Goal: Task Accomplishment & Management: Use online tool/utility

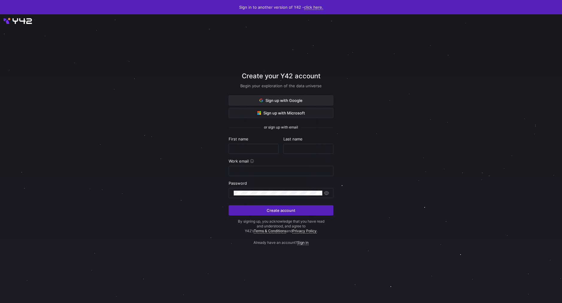
click at [264, 100] on span "Sign up with Google" at bounding box center [280, 100] width 43 height 5
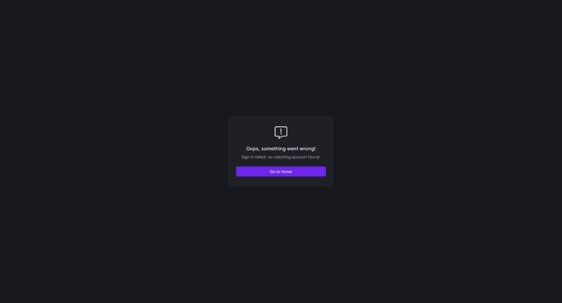
click at [311, 169] on span "button" at bounding box center [280, 172] width 89 height 10
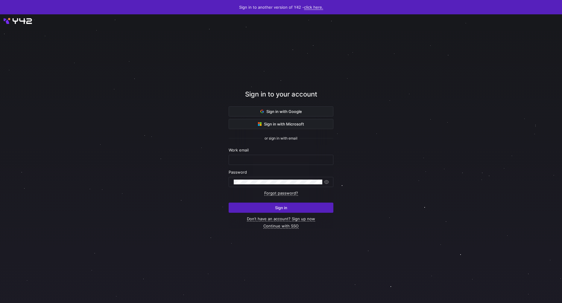
click at [308, 6] on link "click here." at bounding box center [313, 7] width 19 height 5
click at [218, 79] on div at bounding box center [281, 151] width 562 height 303
click at [285, 111] on span "Sign in with Google" at bounding box center [281, 111] width 42 height 5
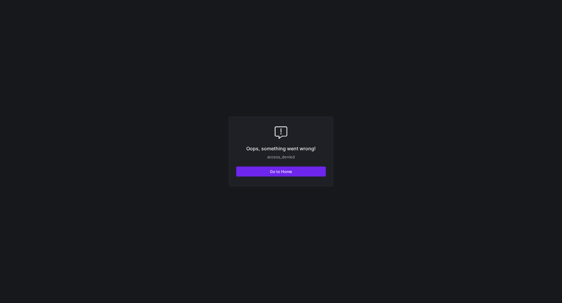
click at [309, 171] on span "button" at bounding box center [280, 172] width 89 height 10
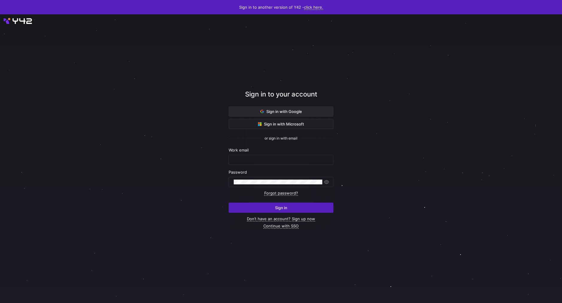
click at [305, 115] on span at bounding box center [281, 112] width 104 height 10
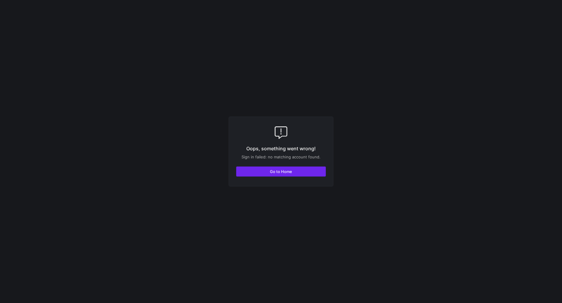
click at [295, 176] on span "button" at bounding box center [280, 172] width 89 height 10
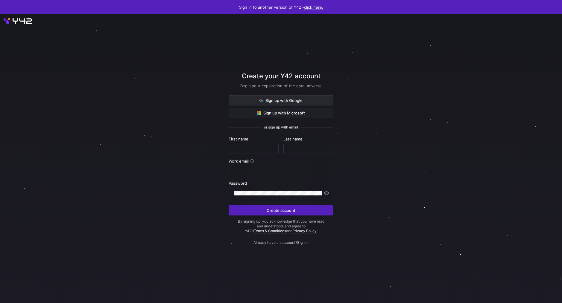
click at [278, 97] on span at bounding box center [281, 101] width 104 height 10
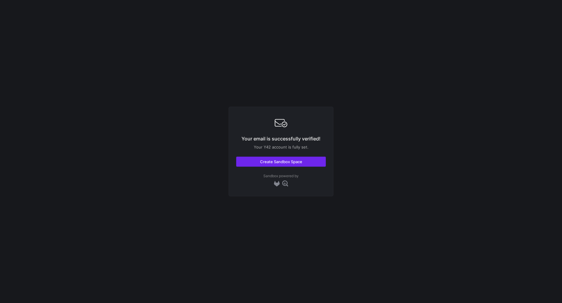
click at [284, 164] on span "button" at bounding box center [280, 162] width 89 height 10
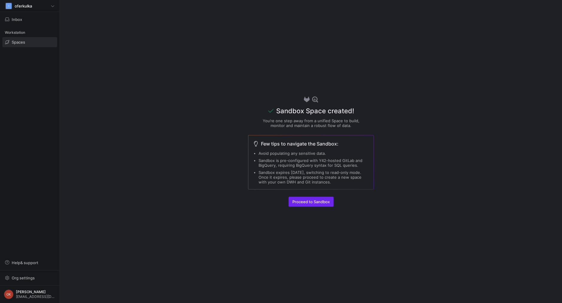
click at [321, 202] on span "Proceed to Sandbox" at bounding box center [310, 202] width 37 height 5
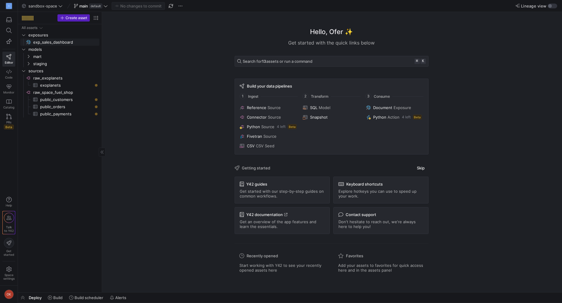
click at [54, 41] on span "exp_sales_dashboard​​​​​" at bounding box center [62, 42] width 59 height 7
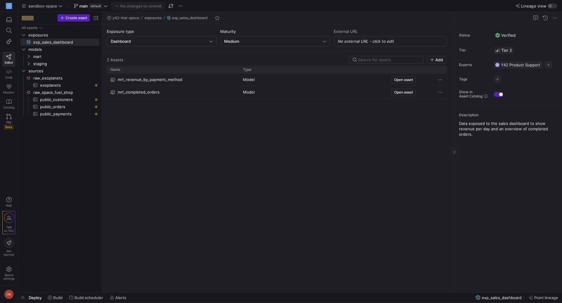
click at [504, 48] on span "Tier 2" at bounding box center [503, 50] width 17 height 5
click at [505, 48] on div at bounding box center [281, 151] width 562 height 303
click at [525, 66] on span "Y42 Product Support" at bounding box center [518, 65] width 34 height 5
click at [412, 155] on div at bounding box center [281, 151] width 562 height 303
click at [168, 80] on span "mrt_revenue_by_payment_method" at bounding box center [150, 80] width 65 height 12
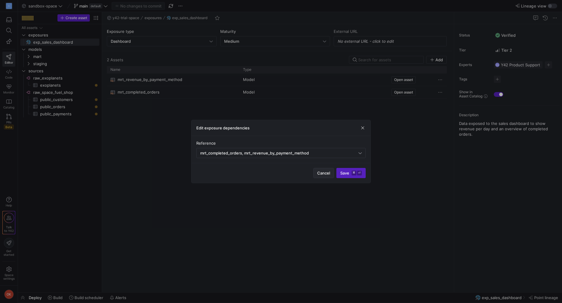
click at [324, 174] on span "Cancel" at bounding box center [323, 173] width 13 height 5
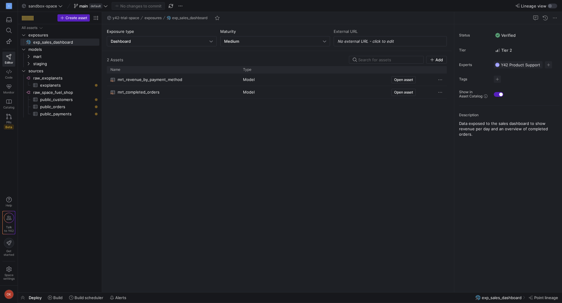
click at [160, 94] on div "mrt_completed_orders" at bounding box center [172, 92] width 125 height 12
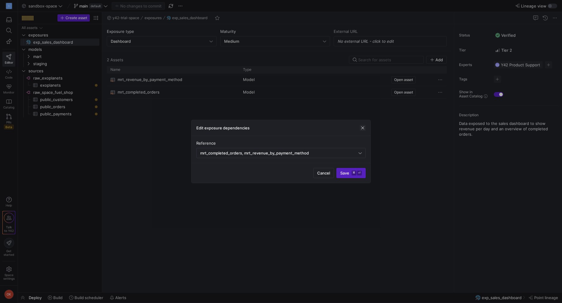
click at [362, 126] on span "button" at bounding box center [363, 128] width 6 height 6
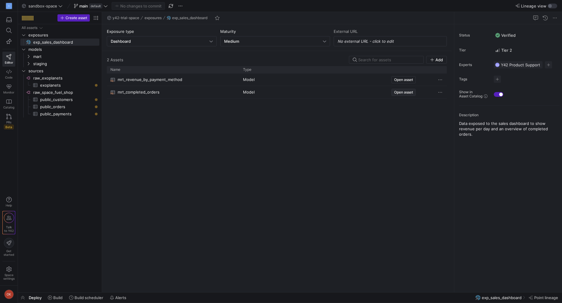
click at [410, 95] on span "Press SPACE to select this row." at bounding box center [404, 92] width 24 height 7
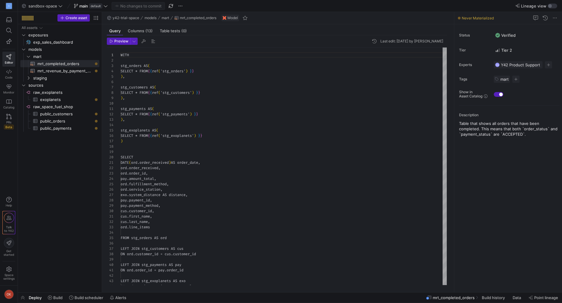
scroll to position [54, 0]
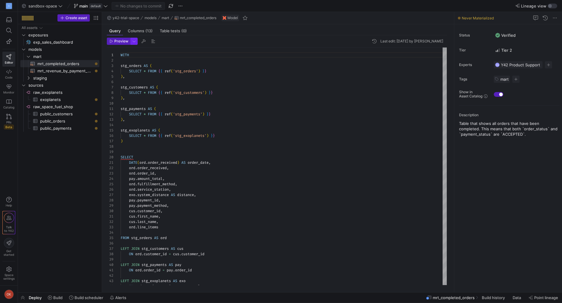
click at [135, 41] on span "button" at bounding box center [134, 41] width 7 height 7
click at [106, 62] on div "Preview 100 Fast preview but limit to the first 100 rows" at bounding box center [101, 64] width 65 height 14
click at [67, 62] on input "Preview 100 Fast preview but limit to the first 100 rows" at bounding box center [64, 64] width 5 height 5
click at [260, 92] on div at bounding box center [281, 151] width 562 height 303
click at [138, 29] on span "Columns (13)" at bounding box center [140, 31] width 25 height 4
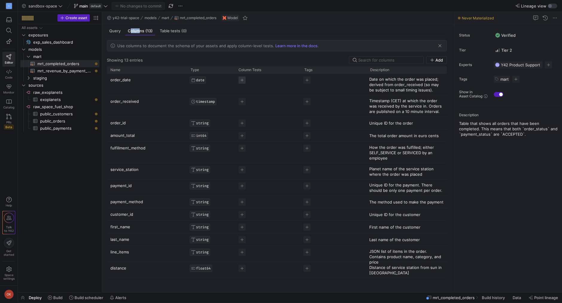
click at [244, 81] on span "Press SPACE to select this row." at bounding box center [241, 80] width 7 height 7
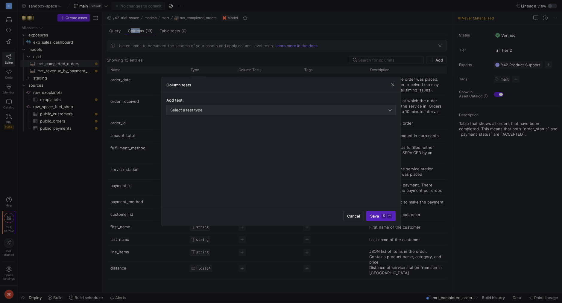
click at [230, 113] on div "Select a test type" at bounding box center [280, 110] width 221 height 10
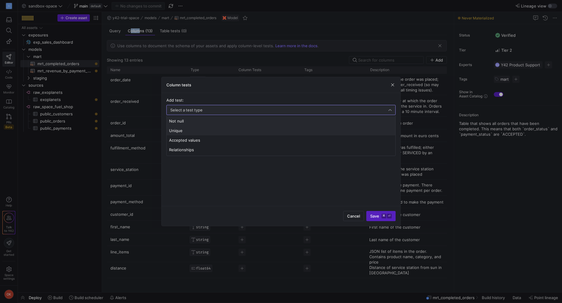
click at [221, 133] on mat-option "Unique" at bounding box center [281, 131] width 229 height 10
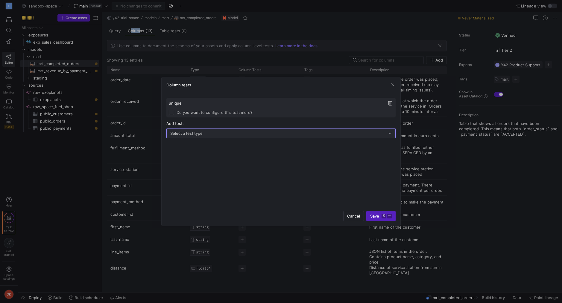
click at [279, 134] on div "Select a test type" at bounding box center [279, 133] width 218 height 5
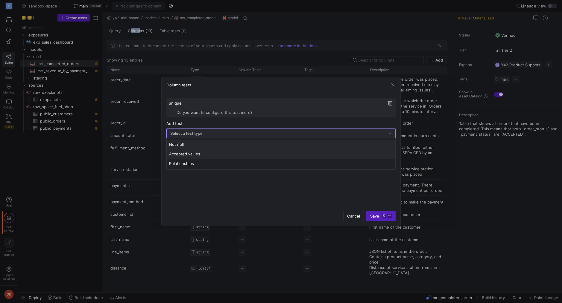
click at [274, 158] on mat-option "Accepted values" at bounding box center [281, 154] width 229 height 10
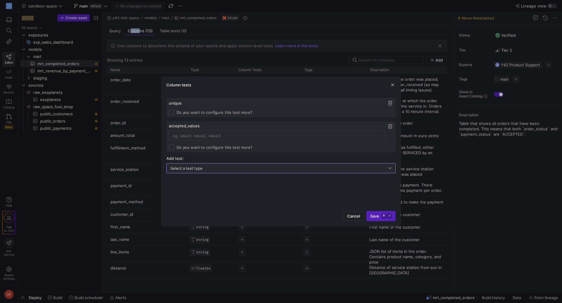
click at [389, 124] on span "button" at bounding box center [390, 127] width 6 height 6
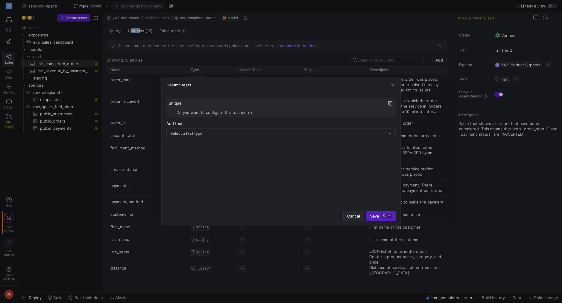
click at [349, 220] on span "button" at bounding box center [353, 216] width 20 height 10
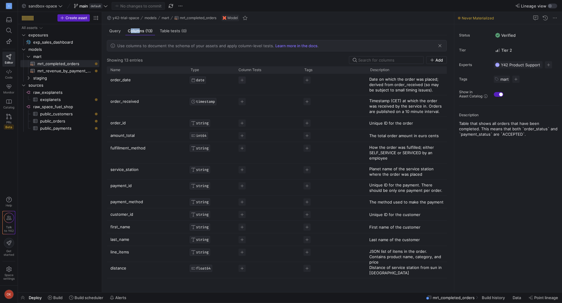
click at [384, 87] on p "Date on which the order was placed; derived from order_received (so may be subj…" at bounding box center [406, 85] width 75 height 16
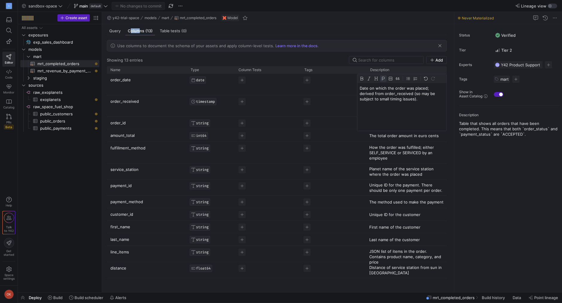
click at [331, 113] on div "Press SPACE to select this row." at bounding box center [334, 105] width 66 height 21
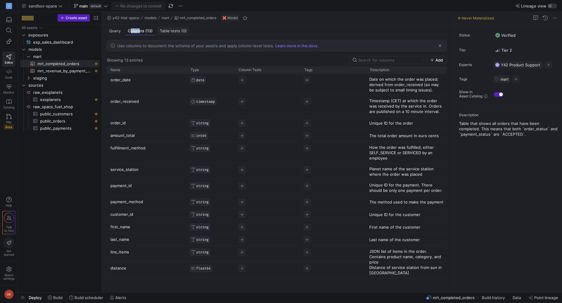
click at [171, 30] on span "Table tests (0)" at bounding box center [173, 31] width 27 height 4
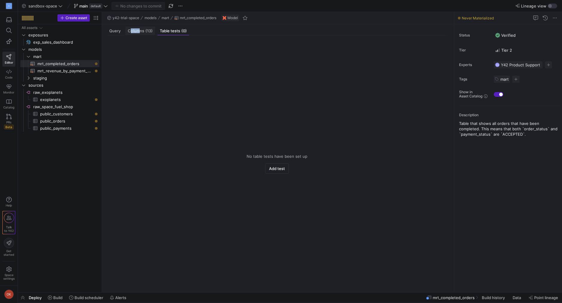
click at [135, 27] on div "Columns (13)" at bounding box center [140, 31] width 30 height 9
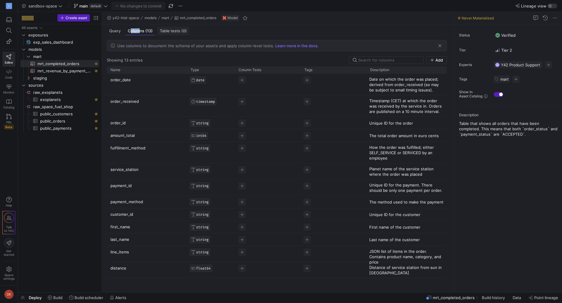
click at [159, 30] on div "Table tests (0)" at bounding box center [173, 31] width 32 height 9
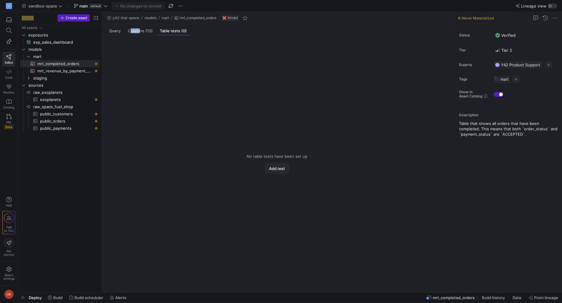
click at [272, 169] on span "Add test" at bounding box center [277, 168] width 16 height 5
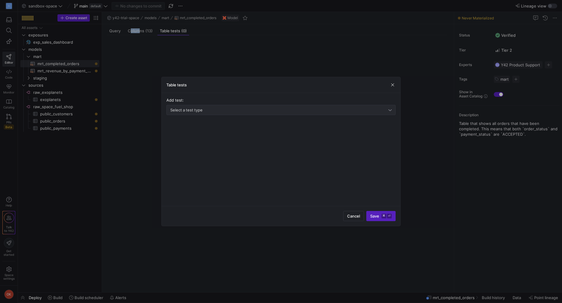
click at [245, 114] on div "Select a test type" at bounding box center [280, 110] width 221 height 10
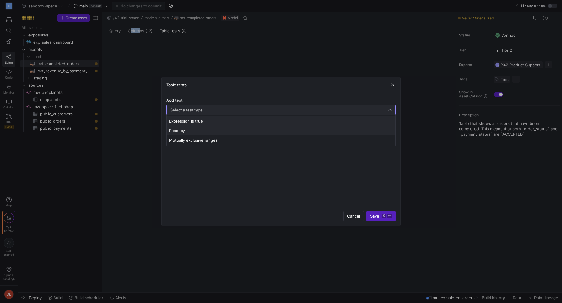
click at [242, 131] on span "Recency" at bounding box center [281, 130] width 224 height 5
click at [354, 218] on span "Cancel" at bounding box center [353, 216] width 13 height 5
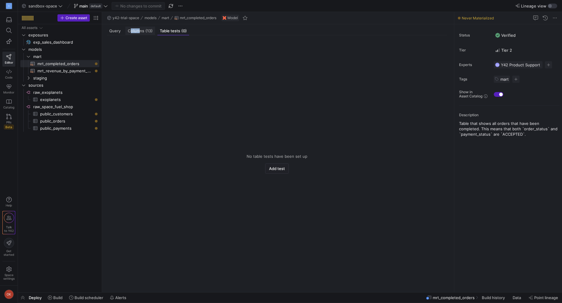
click at [147, 34] on div "Columns (13)" at bounding box center [140, 31] width 30 height 9
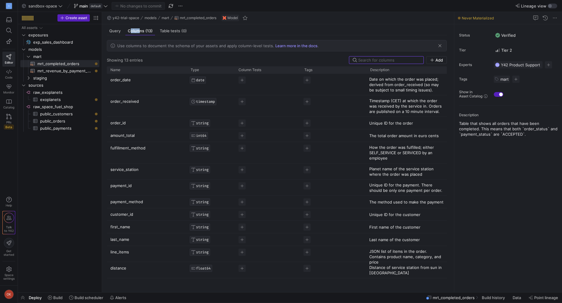
click at [290, 46] on link "Learn more in the docs" at bounding box center [296, 45] width 42 height 5
click at [111, 28] on div "Query" at bounding box center [115, 31] width 16 height 9
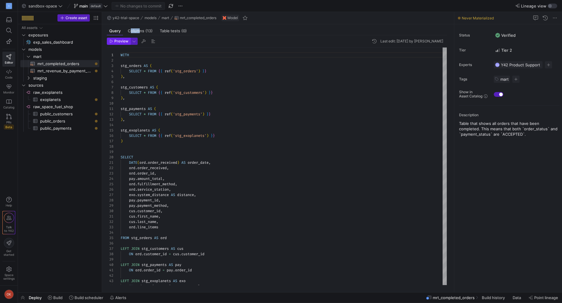
click at [115, 44] on span "button" at bounding box center [118, 41] width 23 height 7
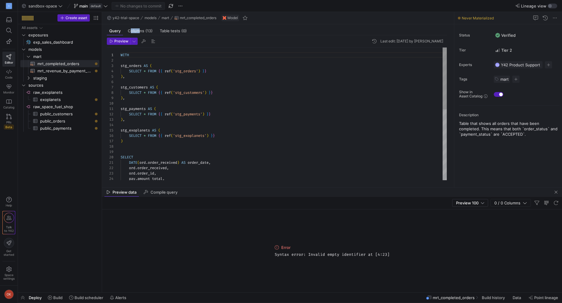
type textarea "DATE(ord.order_received) AS order_date, ord.order_received, ord.order_id, pay.a…"
click at [254, 162] on div "WITH stg_orders AS ( SELECT * FROM { { ref ( 'stg_orders' ) } } ) , stg_custome…" at bounding box center [284, 190] width 326 height 285
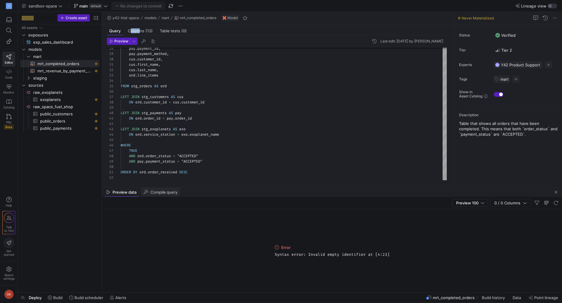
click at [147, 190] on icon at bounding box center [146, 192] width 5 height 4
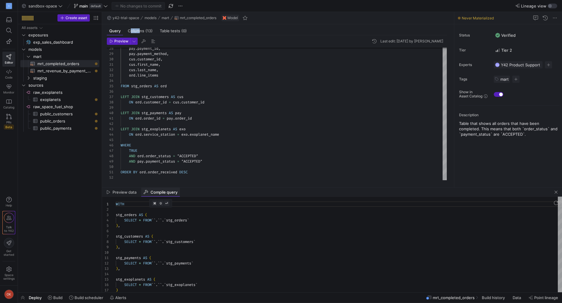
scroll to position [54, 0]
click at [97, 114] on div "Press SPACE to select this row." at bounding box center [96, 114] width 3 height 3
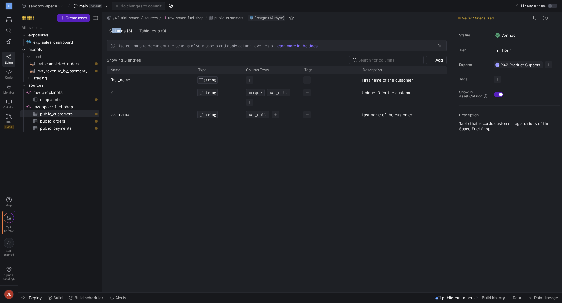
click at [35, 300] on span "Deploy" at bounding box center [35, 298] width 13 height 5
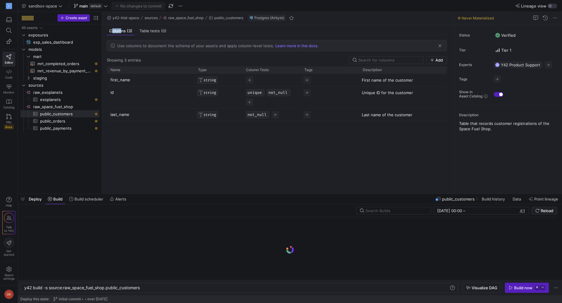
scroll to position [0, 117]
click at [36, 201] on span "Deploy" at bounding box center [35, 199] width 13 height 5
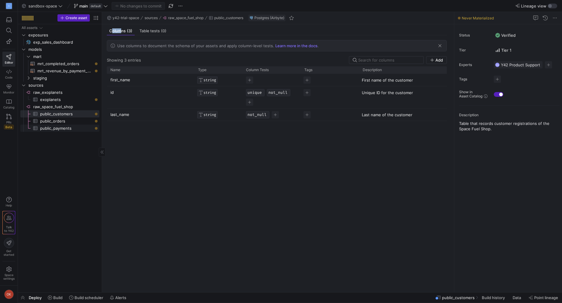
click at [56, 126] on span "public_payments​​​​​​​​​" at bounding box center [66, 128] width 52 height 7
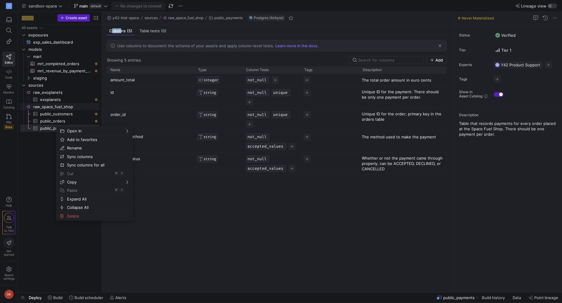
click at [54, 107] on span "raw_space_fuel_shop​​​​​​​​" at bounding box center [65, 106] width 65 height 7
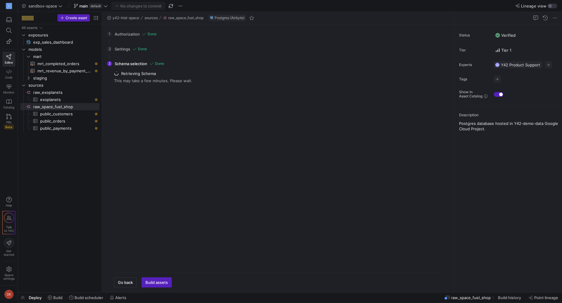
click at [194, 259] on div "Retrieving Schema This may take a few minutes. Please wait. All 0 Info 0 Warn 0…" at bounding box center [278, 169] width 328 height 197
click at [166, 283] on span "Build assets" at bounding box center [156, 282] width 22 height 5
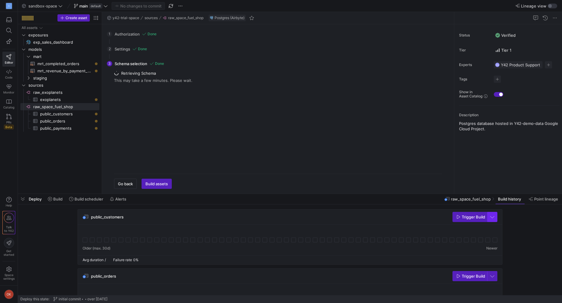
click at [492, 216] on span "button" at bounding box center [492, 217] width 10 height 10
click at [514, 220] on div at bounding box center [281, 151] width 562 height 303
click at [495, 219] on span "button" at bounding box center [492, 217] width 10 height 10
click at [473, 220] on div at bounding box center [281, 151] width 562 height 303
click at [459, 218] on icon "button" at bounding box center [458, 217] width 4 height 4
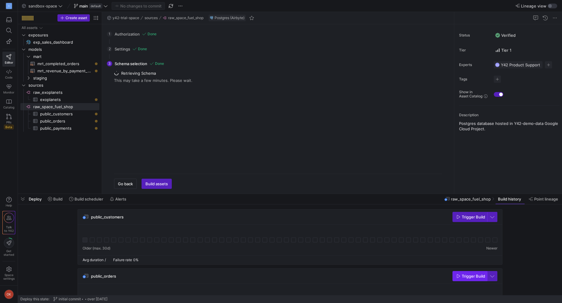
click at [463, 278] on span "Trigger Build" at bounding box center [473, 276] width 23 height 5
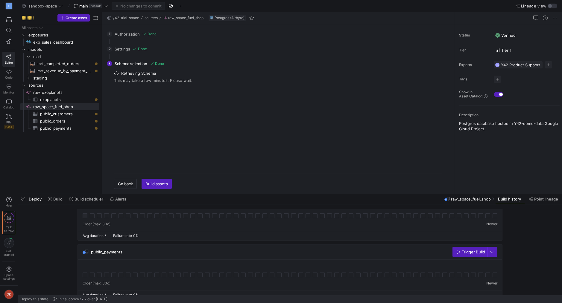
scroll to position [92, 0]
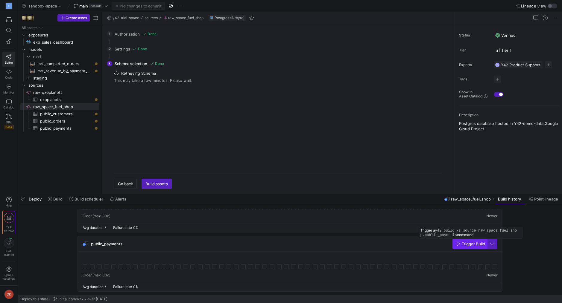
click at [455, 245] on span "button" at bounding box center [470, 244] width 34 height 10
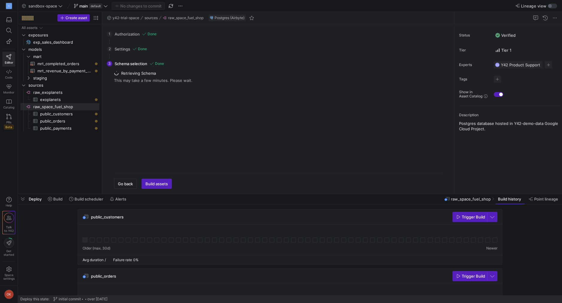
click at [85, 241] on div at bounding box center [85, 240] width 5 height 5
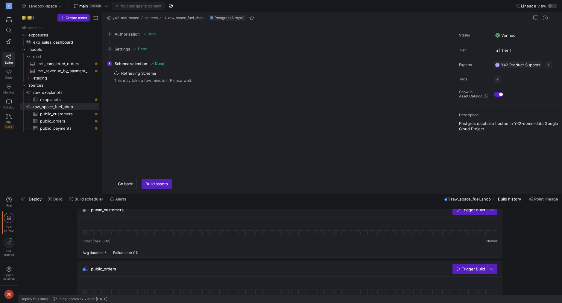
scroll to position [48, 0]
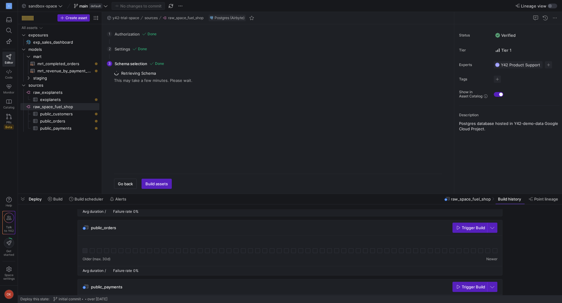
click at [86, 250] on div at bounding box center [85, 251] width 5 height 5
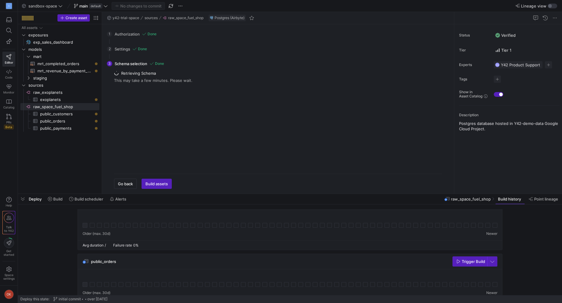
scroll to position [0, 0]
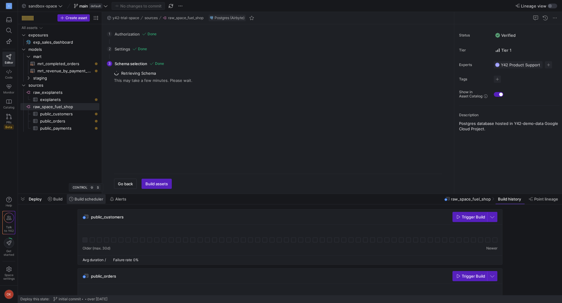
click at [84, 199] on span "Build scheduler" at bounding box center [88, 199] width 29 height 5
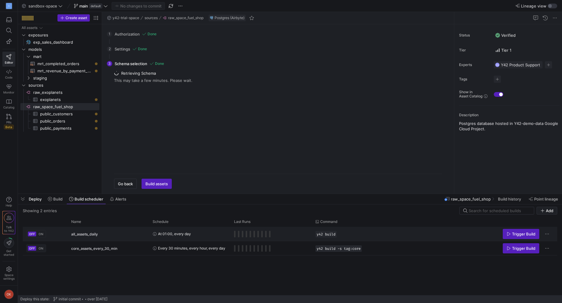
click at [96, 231] on span "all_assets_daily" at bounding box center [84, 234] width 27 height 14
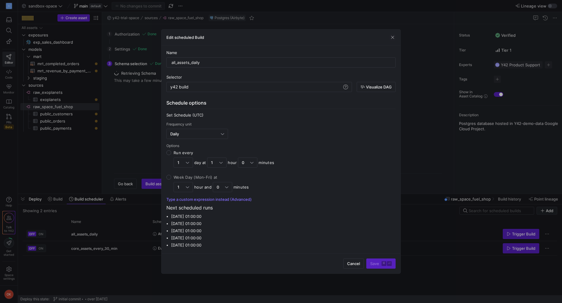
click at [389, 37] on div "Edit scheduled Build" at bounding box center [281, 38] width 239 height 16
click at [390, 38] on span "button" at bounding box center [392, 37] width 6 height 6
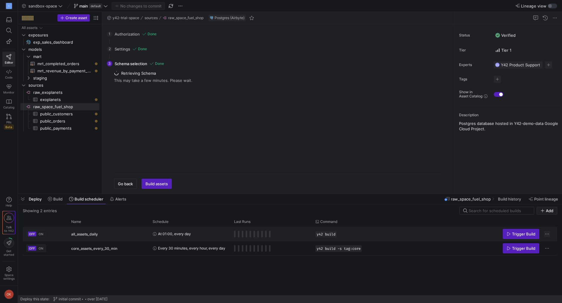
click at [546, 233] on span "Press SPACE to select this row." at bounding box center [547, 234] width 6 height 6
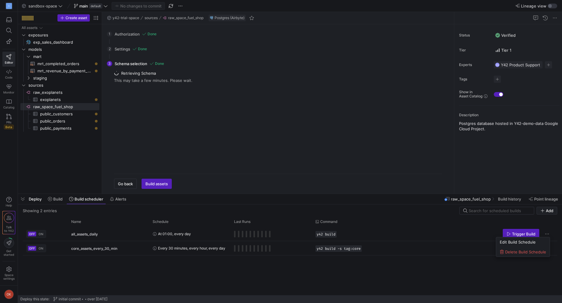
click at [382, 171] on div at bounding box center [281, 151] width 562 height 303
click at [516, 203] on span at bounding box center [509, 199] width 29 height 10
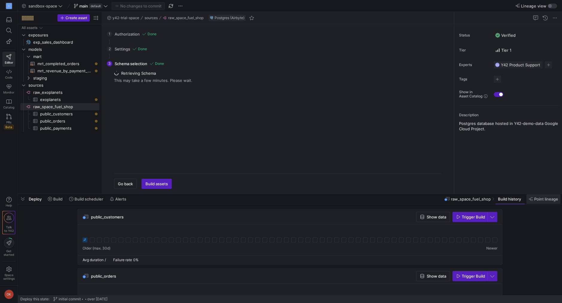
click at [545, 201] on span "Point lineage" at bounding box center [546, 199] width 24 height 5
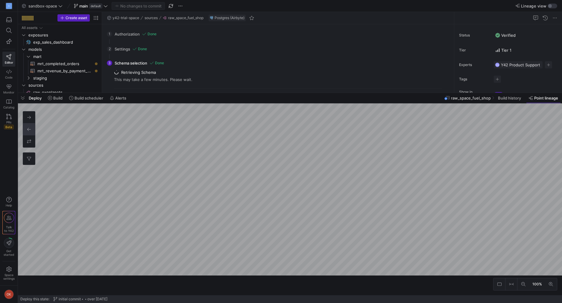
drag, startPoint x: 349, startPoint y: 194, endPoint x: 311, endPoint y: 69, distance: 131.0
click at [311, 92] on div at bounding box center [290, 93] width 544 height 2
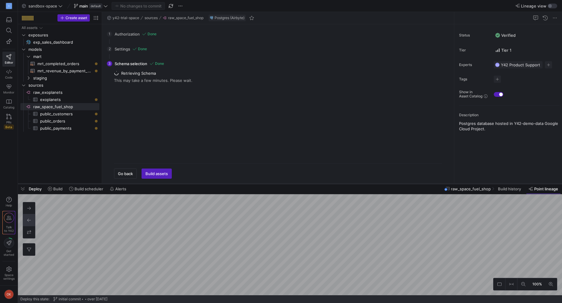
drag, startPoint x: 262, startPoint y: 68, endPoint x: 259, endPoint y: 183, distance: 115.2
click at [259, 183] on div at bounding box center [290, 184] width 544 height 2
click at [72, 93] on span "raw_exoplanets​​​​​​​​" at bounding box center [65, 92] width 65 height 7
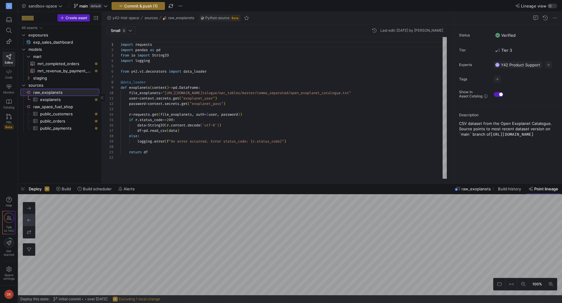
scroll to position [54, 0]
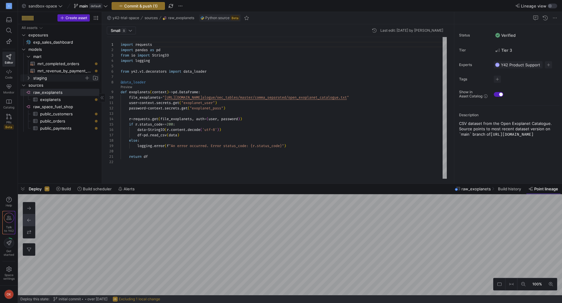
click at [28, 79] on icon "Press SPACE to select this row." at bounding box center [28, 78] width 4 height 4
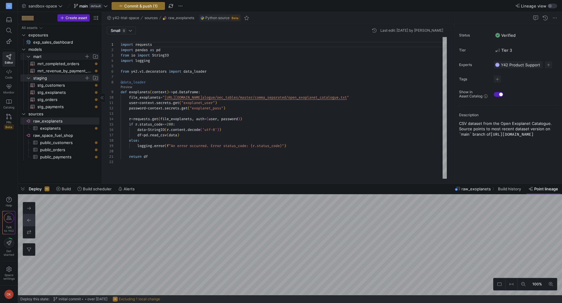
click at [38, 55] on span "mart" at bounding box center [58, 56] width 51 height 7
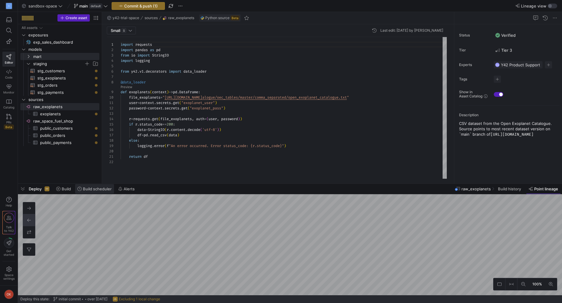
click at [98, 191] on span "Build scheduler" at bounding box center [97, 189] width 29 height 5
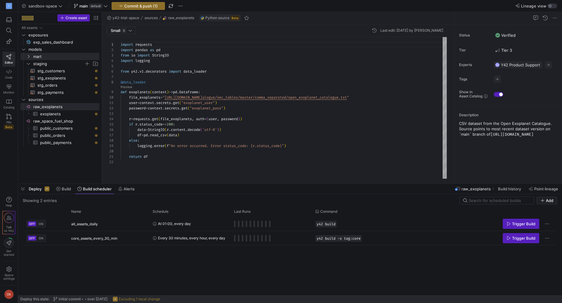
click at [50, 190] on div "Deploy Build Build scheduler Alerts" at bounding box center [77, 189] width 119 height 10
click at [54, 121] on span "raw_space_fuel_shop​​​​​​​​" at bounding box center [65, 121] width 65 height 7
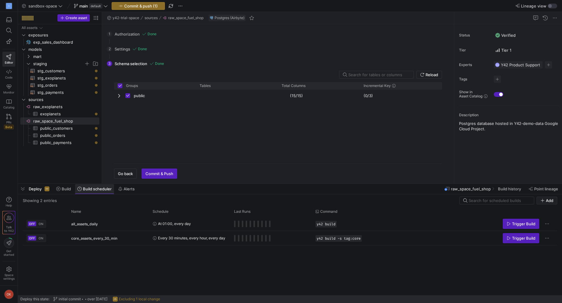
click at [95, 190] on span "Build scheduler" at bounding box center [97, 189] width 29 height 5
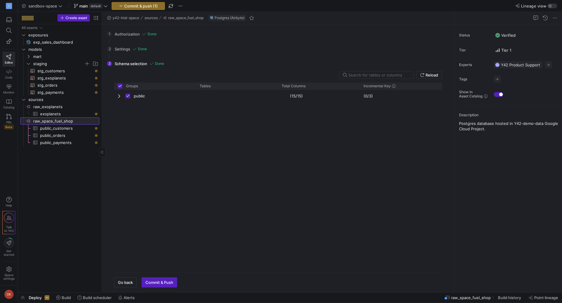
click at [48, 122] on span "raw_space_fuel_shop​​​​​​​​" at bounding box center [65, 121] width 65 height 7
click at [45, 128] on span "public_customers​​​​​​​​​" at bounding box center [66, 128] width 52 height 7
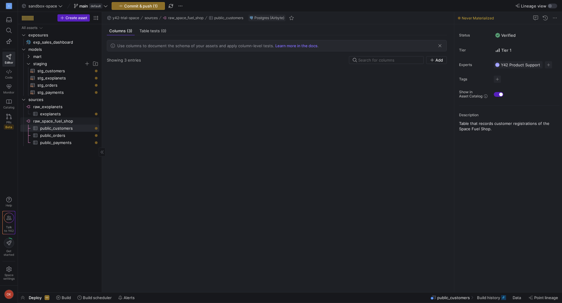
click at [46, 121] on span "raw_space_fuel_shop​​​​​​​​" at bounding box center [65, 121] width 65 height 7
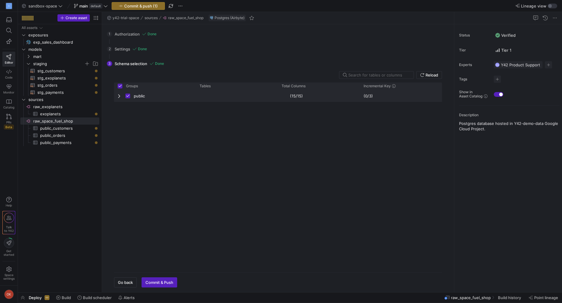
click at [118, 97] on span "Press SPACE to deselect this row." at bounding box center [120, 96] width 4 height 5
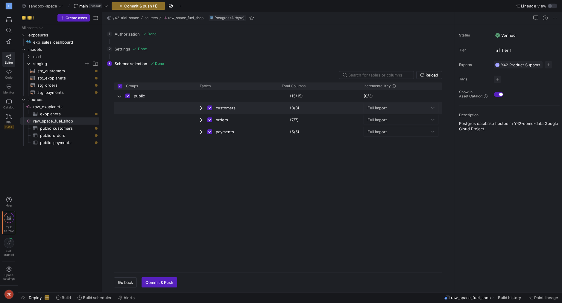
click at [200, 111] on span "Press SPACE to deselect this row." at bounding box center [202, 108] width 4 height 12
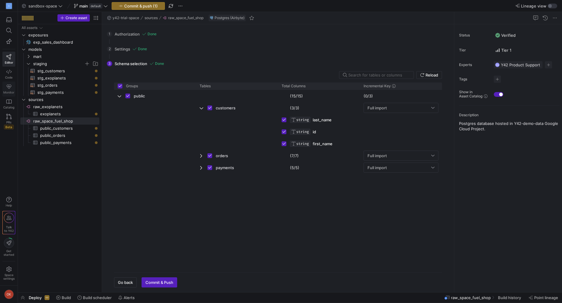
click at [8, 83] on link "Monitor" at bounding box center [8, 89] width 13 height 15
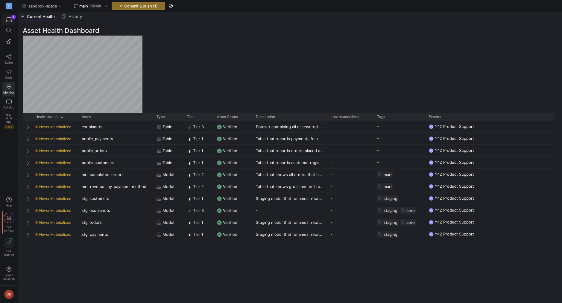
click at [10, 18] on icon "button" at bounding box center [8, 19] width 5 height 5
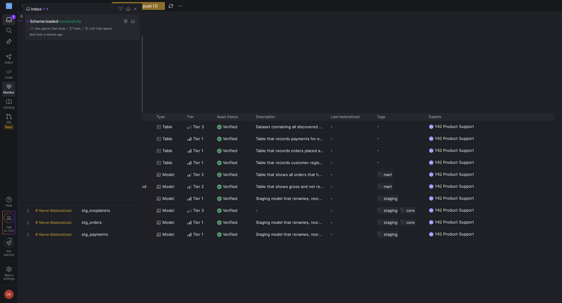
click at [60, 31] on div "Schema loaded successfully raw_space_fuel_shop main y42-trial-space less than a…" at bounding box center [82, 27] width 115 height 25
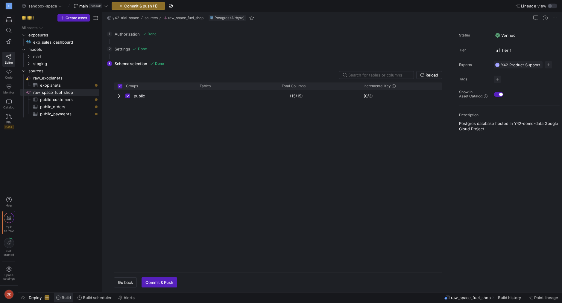
click at [63, 298] on span "Build" at bounding box center [66, 298] width 9 height 5
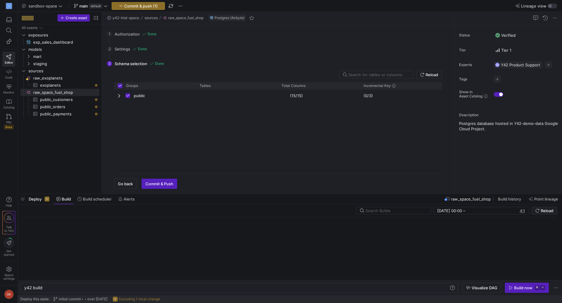
scroll to position [0, 18]
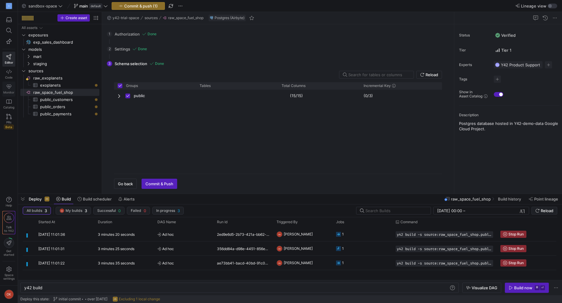
click at [11, 91] on span "Monitor" at bounding box center [8, 93] width 11 height 4
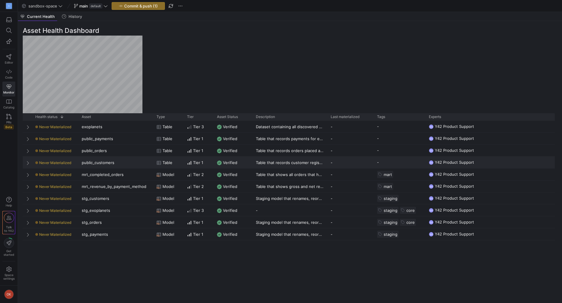
click at [29, 161] on span "Press SPACE to select this row." at bounding box center [28, 163] width 4 height 5
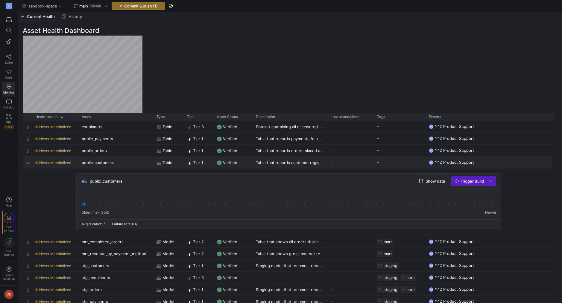
click at [29, 161] on span "Press SPACE to select this row." at bounding box center [28, 163] width 4 height 5
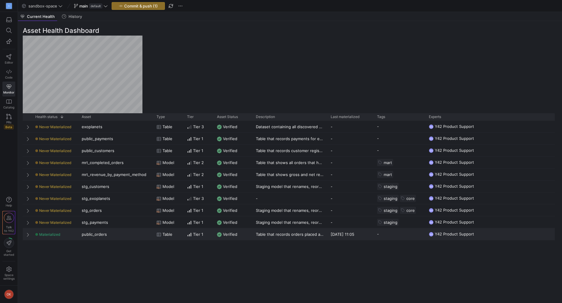
click at [28, 235] on span "Press SPACE to select this row." at bounding box center [28, 234] width 4 height 5
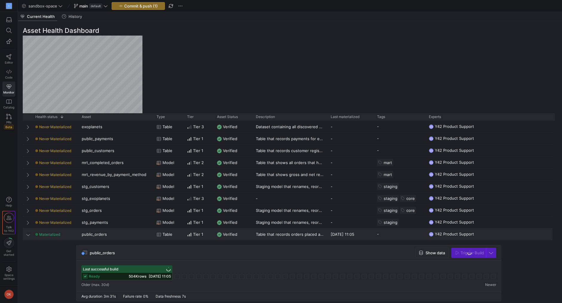
scroll to position [10, 0]
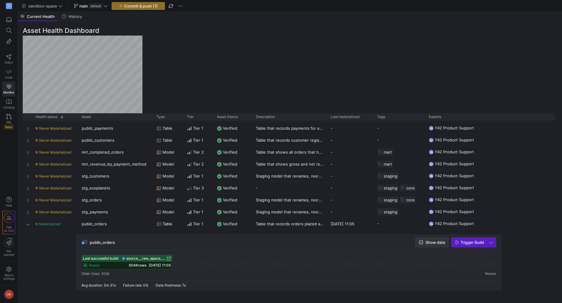
click at [421, 239] on span "button" at bounding box center [431, 243] width 33 height 10
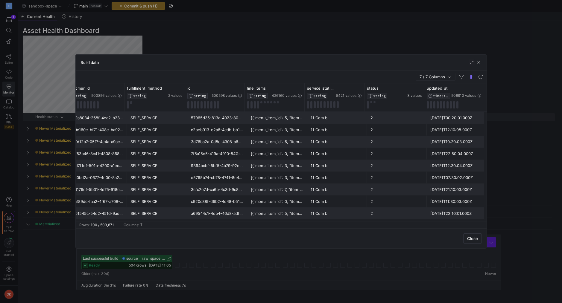
scroll to position [133, 0]
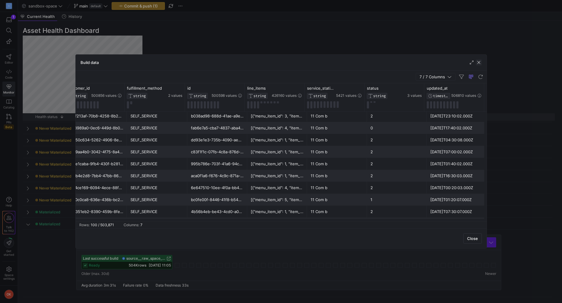
click at [479, 62] on span "button" at bounding box center [479, 63] width 6 height 6
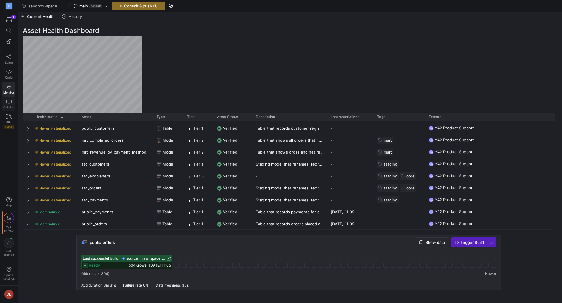
click at [9, 103] on icon at bounding box center [8, 101] width 5 height 5
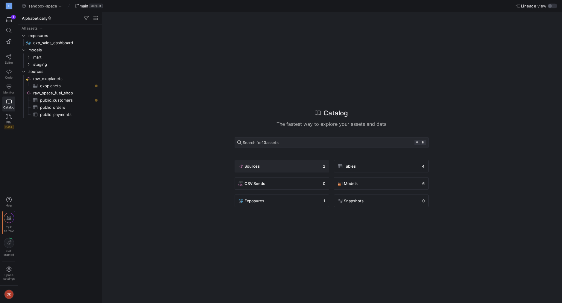
click at [271, 166] on div "Sources 2" at bounding box center [281, 166] width 87 height 7
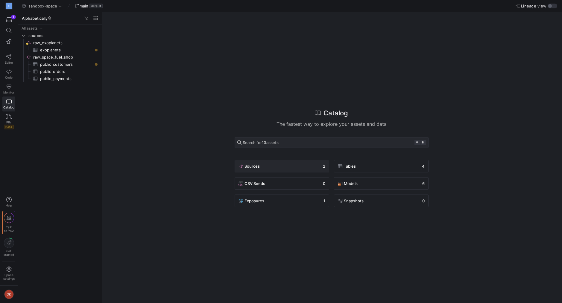
click at [271, 165] on div "Sources 2" at bounding box center [281, 166] width 87 height 7
click at [71, 55] on span "raw_space_fuel_shop​​​​​​​​" at bounding box center [65, 57] width 65 height 7
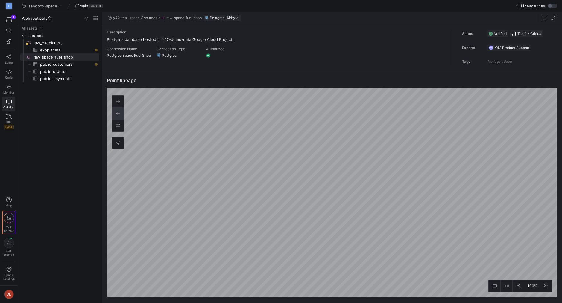
click at [553, 9] on y42-top-nav "sandbox-space main default Lineage view" at bounding box center [290, 6] width 544 height 12
click at [553, 2] on y42-top-nav "sandbox-space main default Lineage view" at bounding box center [290, 6] width 544 height 12
click at [553, 4] on div "button" at bounding box center [552, 6] width 10 height 5
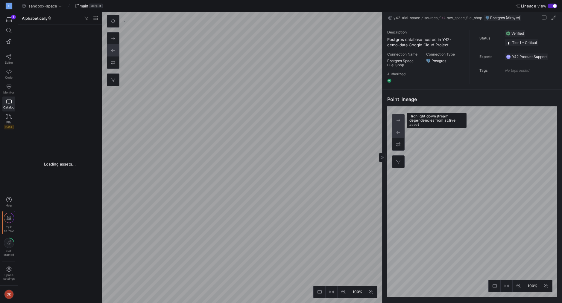
click at [399, 122] on icon at bounding box center [398, 120] width 4 height 4
click at [399, 143] on icon at bounding box center [398, 144] width 4 height 4
click at [11, 86] on icon at bounding box center [9, 87] width 5 height 4
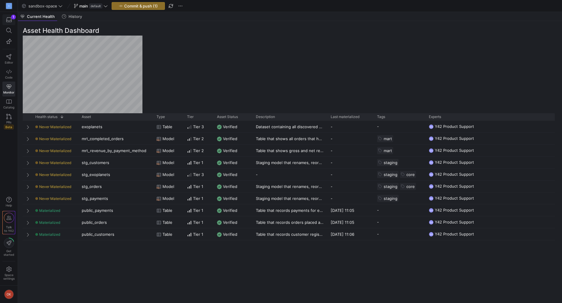
click at [5, 21] on div "button" at bounding box center [8, 19] width 7 height 5
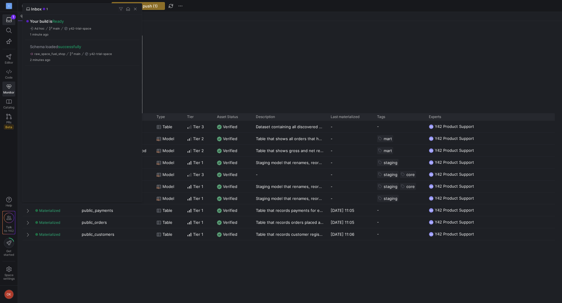
click at [7, 74] on div at bounding box center [281, 151] width 562 height 303
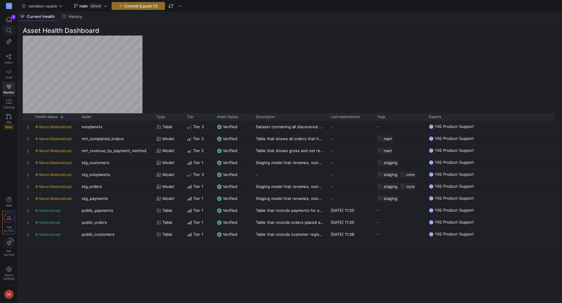
click at [7, 31] on icon at bounding box center [8, 30] width 5 height 5
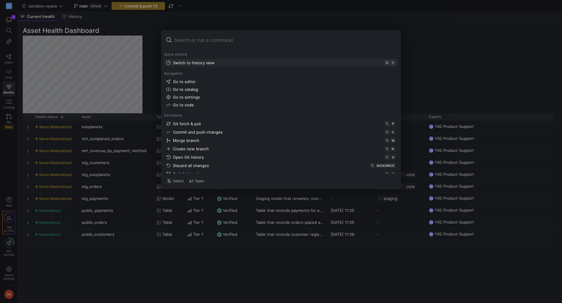
click at [135, 73] on div at bounding box center [281, 151] width 562 height 303
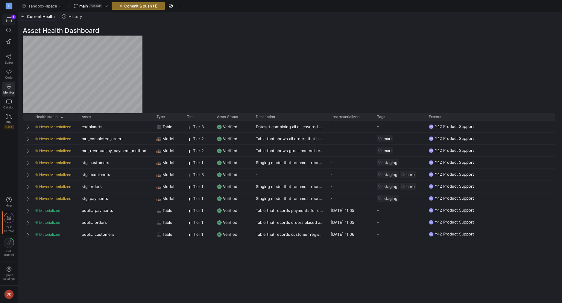
click at [10, 19] on icon "button" at bounding box center [8, 19] width 5 height 5
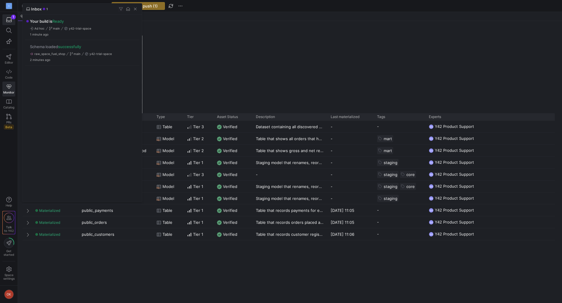
click at [184, 81] on div at bounding box center [281, 151] width 562 height 303
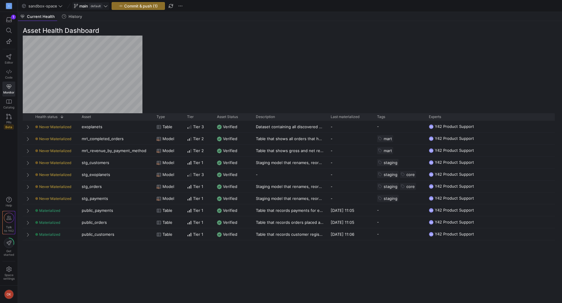
click at [81, 5] on span "main" at bounding box center [83, 6] width 9 height 5
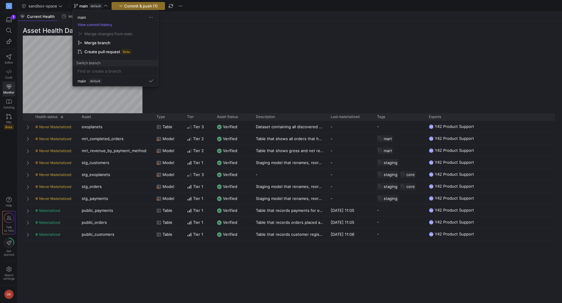
click at [51, 3] on div at bounding box center [281, 151] width 562 height 303
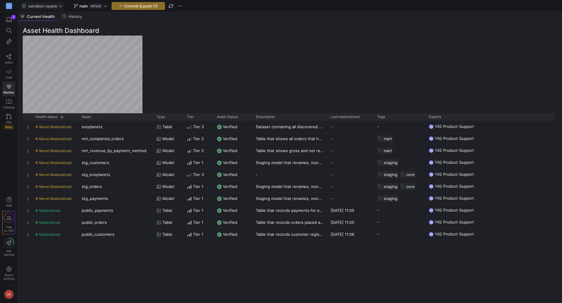
click at [49, 7] on span "sandbox-space" at bounding box center [42, 6] width 29 height 5
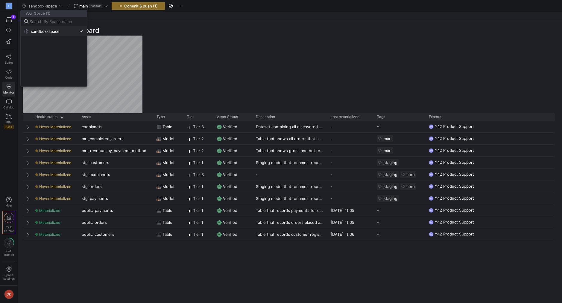
click at [50, 32] on span "sandbox-space" at bounding box center [45, 31] width 29 height 5
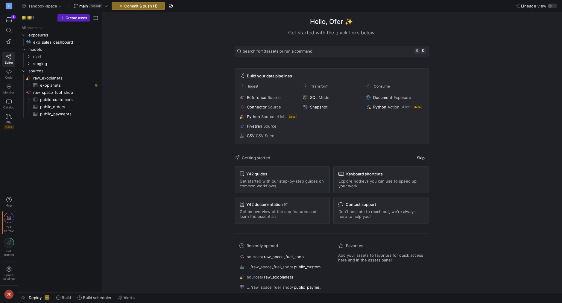
scroll to position [19, 0]
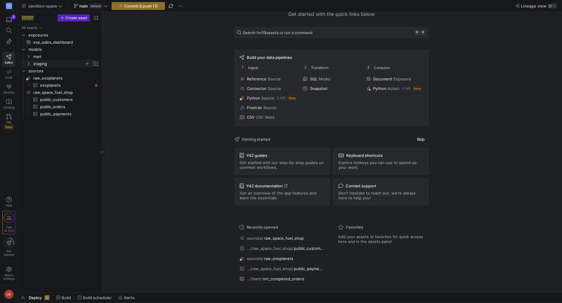
click at [30, 64] on icon "Press SPACE to select this row." at bounding box center [28, 64] width 4 height 4
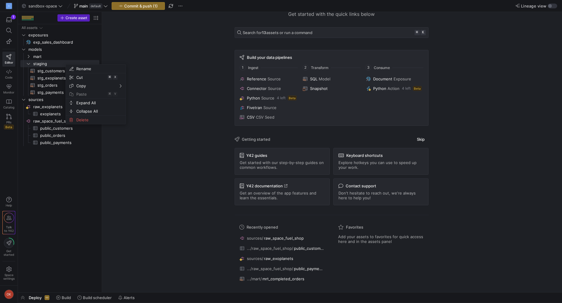
click at [141, 99] on div "Hello, Ofer ✨ Get started with the quick links below Search for 13 assets or ru…" at bounding box center [331, 133] width 454 height 281
click at [95, 71] on div "Press SPACE to select this row." at bounding box center [96, 71] width 3 height 3
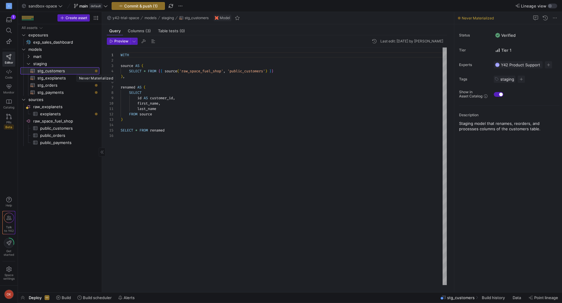
scroll to position [54, 0]
click at [552, 16] on span at bounding box center [554, 17] width 7 height 7
click at [375, 178] on div at bounding box center [281, 151] width 562 height 303
click at [69, 297] on span "Build" at bounding box center [66, 298] width 9 height 5
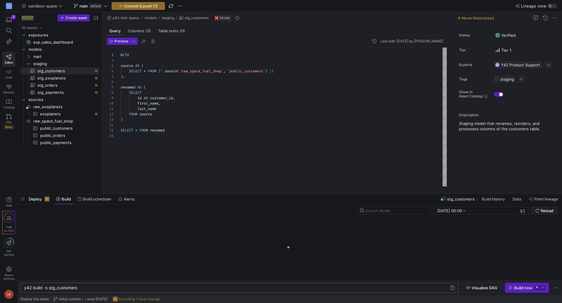
scroll to position [0, 54]
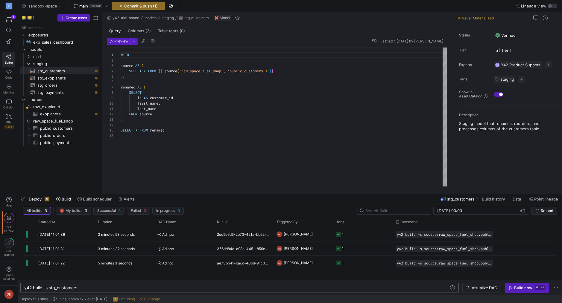
click at [26, 290] on div "y42 build -s stg_customers y42 build -s stg_customers" at bounding box center [239, 288] width 438 height 10
click at [25, 288] on div "y42 build -s stg_customers" at bounding box center [236, 288] width 424 height 5
click at [514, 289] on div "Build now" at bounding box center [523, 288] width 18 height 5
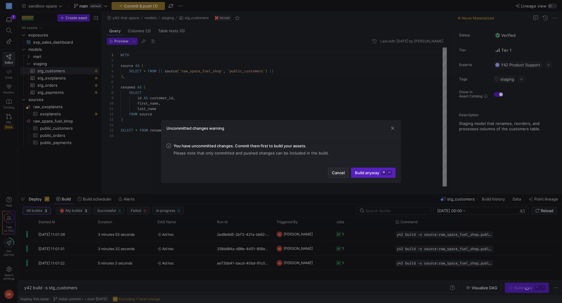
click at [337, 172] on span "Cancel" at bounding box center [338, 173] width 13 height 5
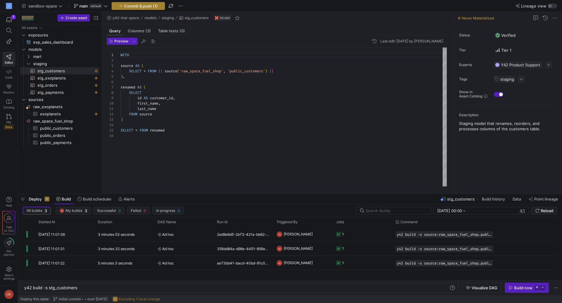
click at [134, 5] on span "Commit & push (1)" at bounding box center [141, 6] width 34 height 5
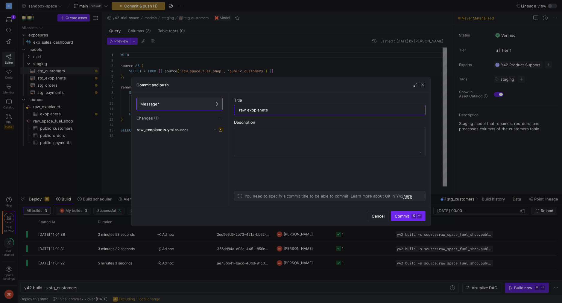
type input "raw exoplanets"
click at [396, 213] on span "submit" at bounding box center [408, 216] width 34 height 10
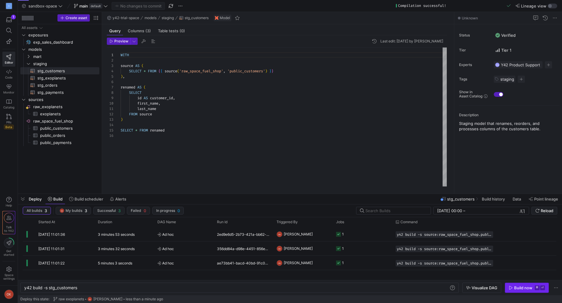
click at [521, 289] on div "Build now" at bounding box center [523, 288] width 18 height 5
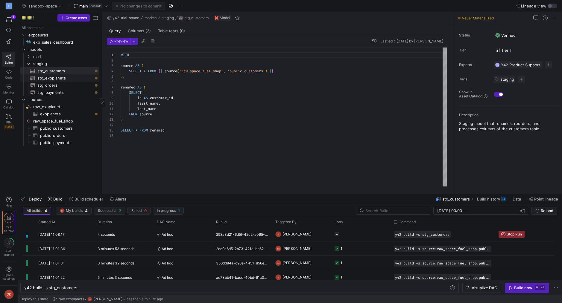
click at [71, 79] on span "stg_exoplanets​​​​​​​​​​" at bounding box center [64, 78] width 55 height 7
type textarea "WITH source AS ( SELECT * FROM {{ source('raw_exoplanets', 'exoplanets') }} ), …"
type textarea "y42 build -s stg_exoplanets"
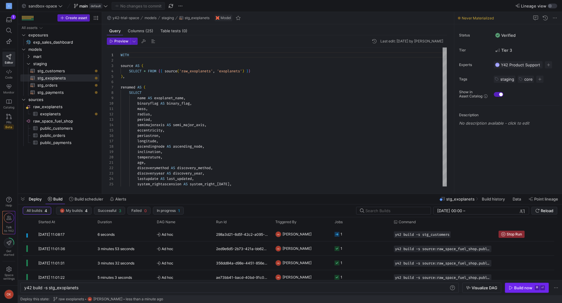
click at [514, 288] on div "Build now" at bounding box center [523, 288] width 18 height 5
click at [81, 83] on span "stg_orders​​​​​​​​​​" at bounding box center [64, 85] width 55 height 7
type textarea "WITH source AS ( SELECT * FROM {{ source('raw_space_fuel_shop', 'public_orders'…"
type textarea "y42 build -s stg_orders"
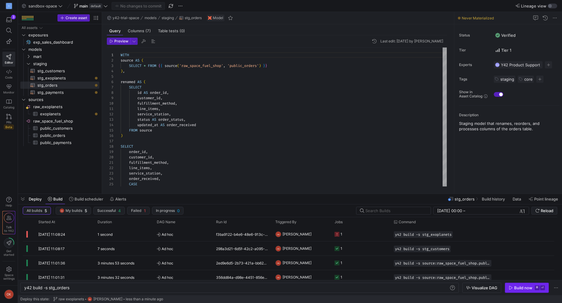
click at [512, 286] on icon "button" at bounding box center [511, 288] width 4 height 4
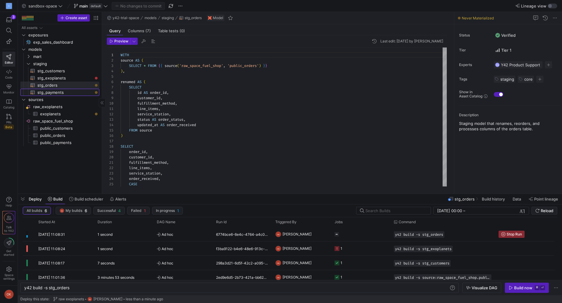
click at [60, 95] on span "stg_payments​​​​​​​​​​" at bounding box center [64, 92] width 55 height 7
type textarea "WITH source AS ( SELECT * FROM {{ source('raw_space_fuel_shop', 'public_payment…"
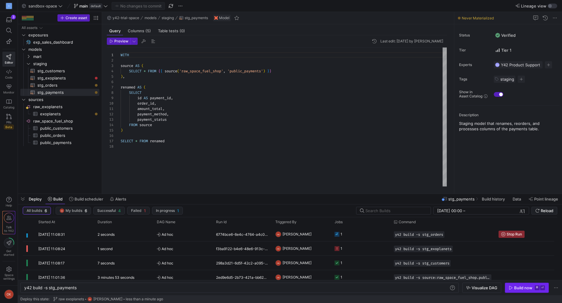
click at [520, 290] on span "button" at bounding box center [526, 288] width 43 height 10
click at [83, 113] on span "exoplanets​​​​​​​​​" at bounding box center [66, 114] width 52 height 7
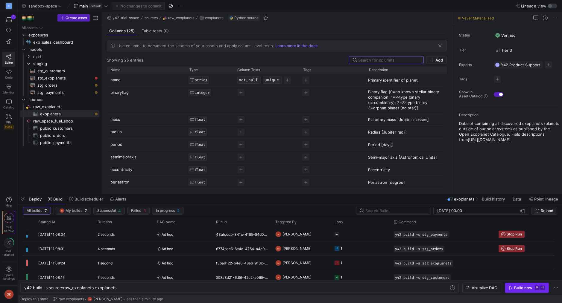
click at [514, 287] on span "Build now ⌘ ⏎" at bounding box center [527, 288] width 36 height 5
click at [77, 88] on span "stg_orders​​​​​​​​​​" at bounding box center [64, 85] width 55 height 7
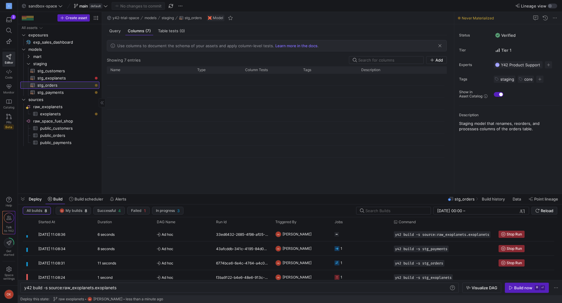
type textarea "y42 build -s stg_orders"
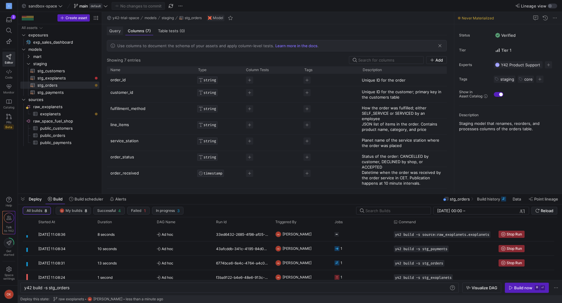
click at [118, 33] on div "Query" at bounding box center [115, 31] width 16 height 9
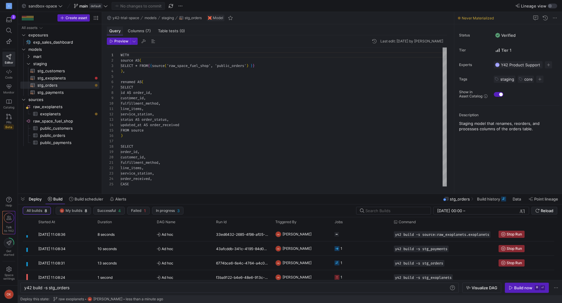
scroll to position [54, 0]
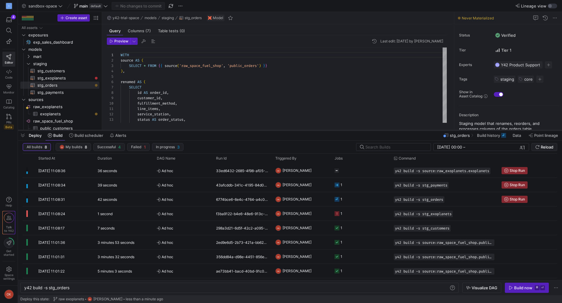
drag, startPoint x: 194, startPoint y: 194, endPoint x: 191, endPoint y: 130, distance: 64.4
click at [191, 130] on div at bounding box center [290, 130] width 544 height 2
click at [138, 217] on div "1 second" at bounding box center [123, 213] width 59 height 14
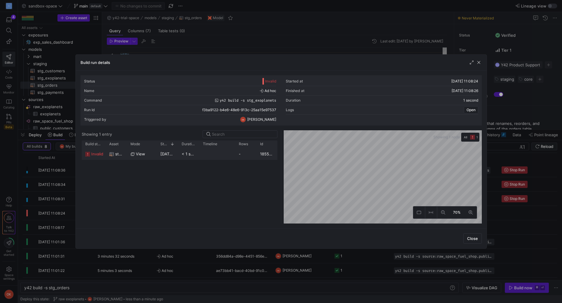
click at [103, 153] on span "invalid" at bounding box center [97, 154] width 12 height 12
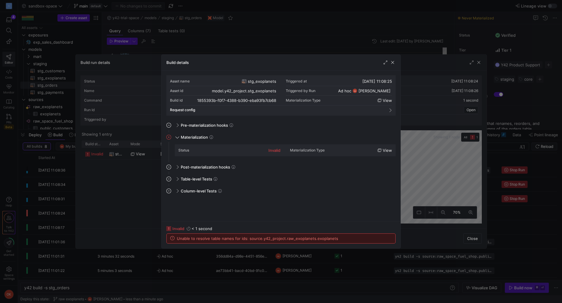
drag, startPoint x: 393, startPoint y: 64, endPoint x: 366, endPoint y: 219, distance: 156.9
click at [366, 218] on div "Build details Asset name stg_exoplanets Triggered at [DATE] 11:08:25 Asset id m…" at bounding box center [280, 151] width 239 height 194
click at [392, 63] on span "button" at bounding box center [392, 63] width 6 height 6
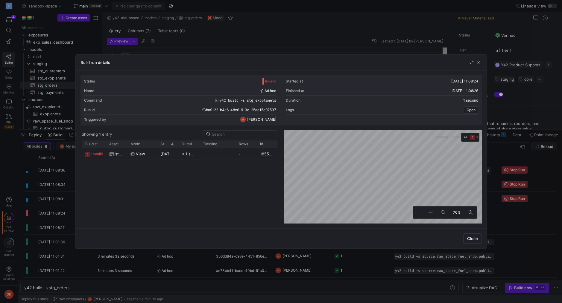
click at [481, 59] on div "Build run details" at bounding box center [281, 63] width 411 height 16
click at [478, 61] on span "button" at bounding box center [479, 63] width 6 height 6
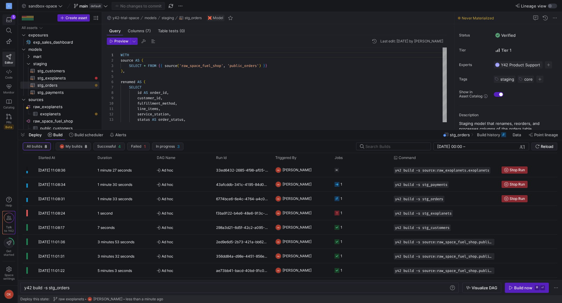
click at [11, 20] on icon "button" at bounding box center [8, 19] width 5 height 5
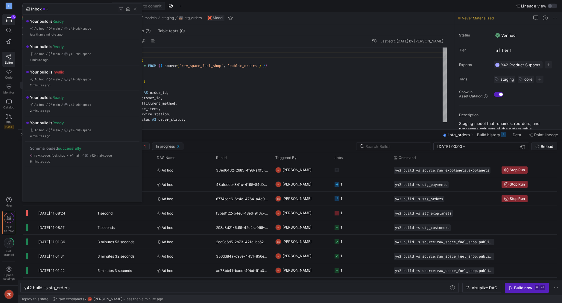
click at [11, 144] on div at bounding box center [281, 151] width 562 height 303
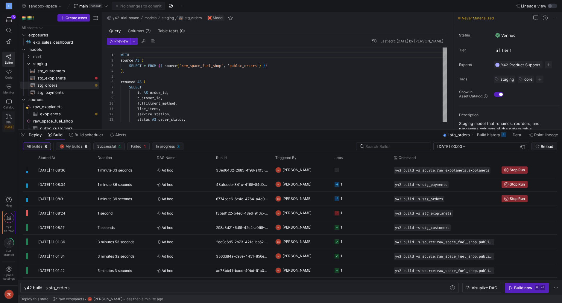
click at [11, 121] on span "PRs" at bounding box center [8, 123] width 5 height 4
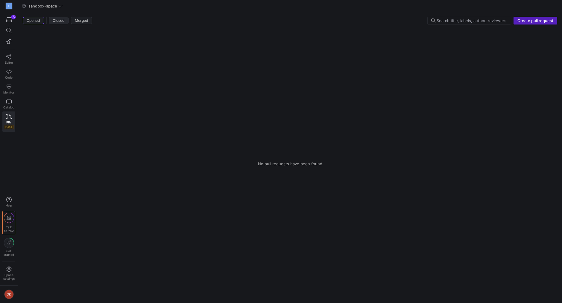
click at [55, 17] on span "button" at bounding box center [58, 20] width 19 height 7
click at [78, 21] on span "Merged" at bounding box center [81, 21] width 13 height 4
click at [54, 23] on span "button" at bounding box center [58, 20] width 19 height 7
click at [12, 246] on icon at bounding box center [9, 243] width 10 height 10
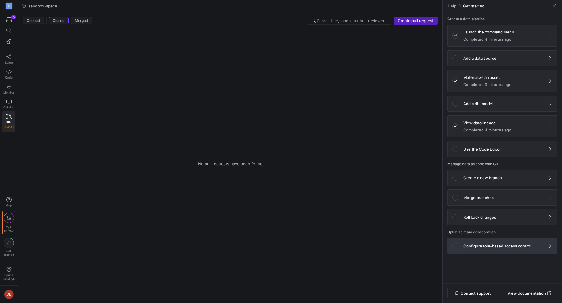
click at [493, 251] on span at bounding box center [501, 246] width 109 height 16
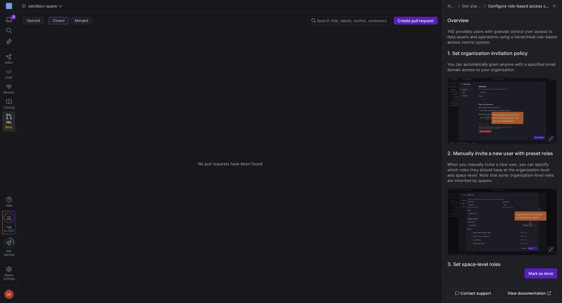
click at [391, 231] on y42-empty-state "No pull requests have been found" at bounding box center [230, 163] width 415 height 269
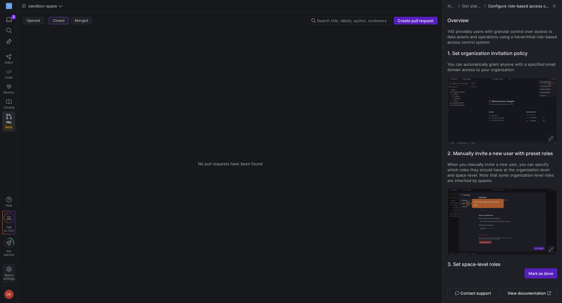
click at [12, 272] on span "Space settings" at bounding box center [8, 274] width 11 height 14
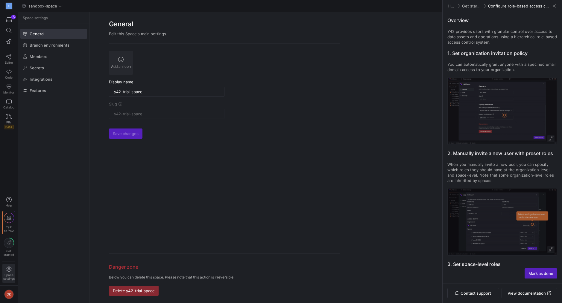
click at [12, 272] on span "Space settings" at bounding box center [8, 274] width 11 height 14
click at [554, 5] on span at bounding box center [554, 6] width 6 height 6
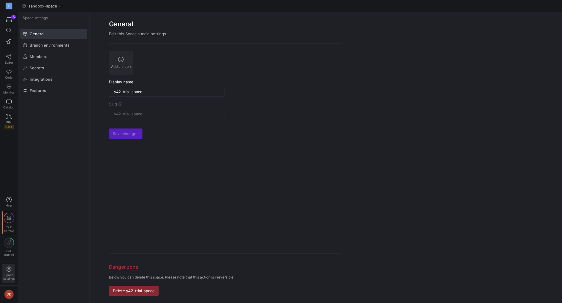
click at [456, 47] on y42-org-space-settings-general "General Edit this Space's main settings. Add an icon Display name y42-trial-spa…" at bounding box center [326, 157] width 472 height 291
click at [7, 20] on icon "button" at bounding box center [8, 19] width 5 height 5
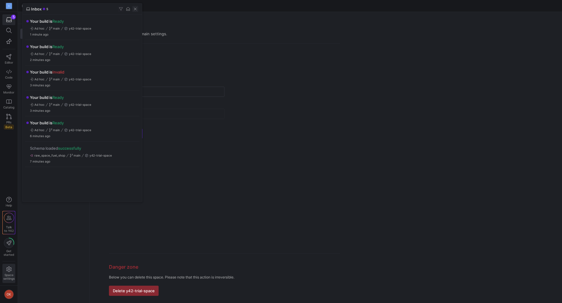
click at [135, 11] on span "button" at bounding box center [135, 9] width 6 height 6
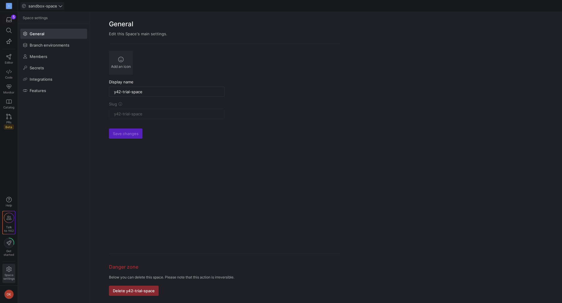
click at [55, 4] on span "sandbox-space" at bounding box center [42, 6] width 29 height 5
click at [55, 4] on div at bounding box center [281, 151] width 562 height 303
click at [12, 101] on link "Catalog" at bounding box center [8, 104] width 13 height 15
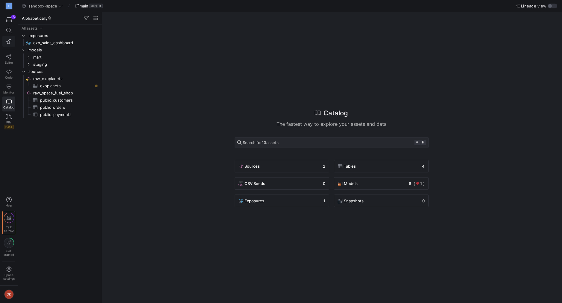
click at [10, 43] on icon "button" at bounding box center [8, 41] width 5 height 5
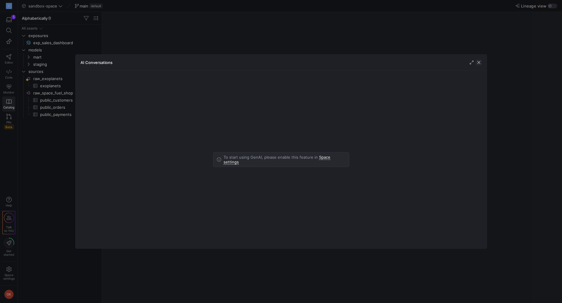
click at [481, 63] on span "button" at bounding box center [479, 63] width 6 height 6
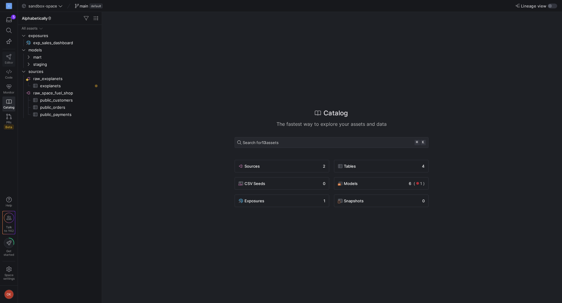
click at [13, 55] on link "Editor" at bounding box center [8, 59] width 13 height 15
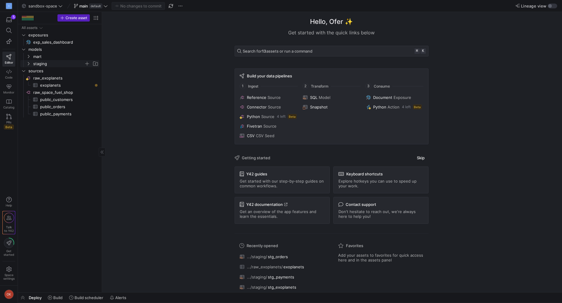
click at [29, 63] on icon "Press SPACE to select this row." at bounding box center [28, 64] width 4 height 4
click at [47, 79] on span "stg_exoplanets​​​​​​​​​​" at bounding box center [64, 78] width 55 height 7
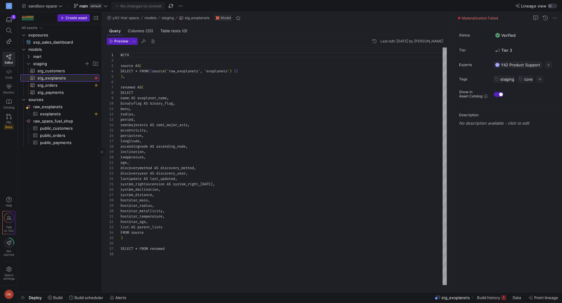
scroll to position [54, 0]
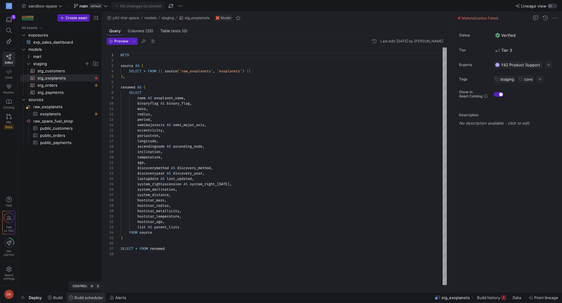
click at [79, 300] on span "Build scheduler" at bounding box center [88, 298] width 29 height 5
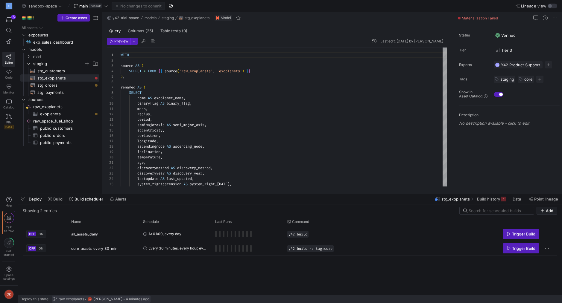
click at [68, 302] on span at bounding box center [101, 299] width 98 height 7
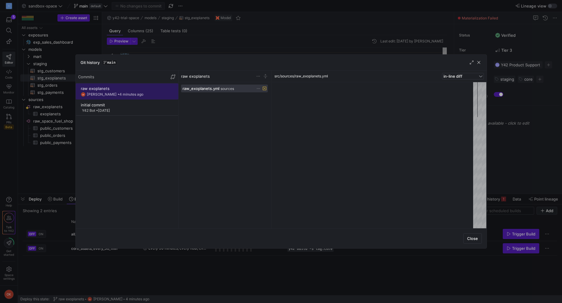
scroll to position [54, 0]
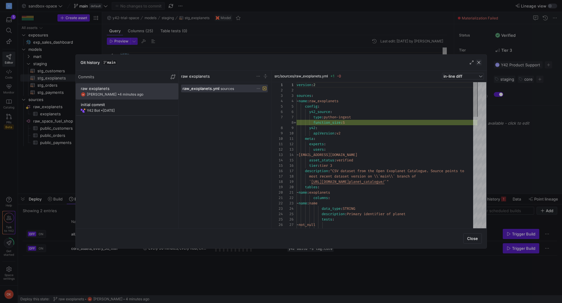
click at [478, 63] on span "button" at bounding box center [479, 63] width 6 height 6
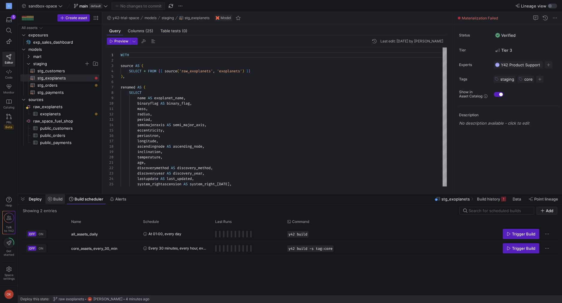
click at [60, 199] on span "Build" at bounding box center [57, 199] width 9 height 5
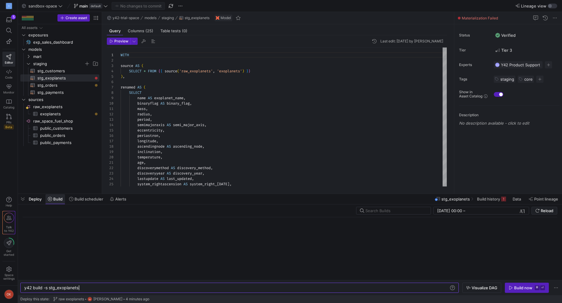
scroll to position [0, 54]
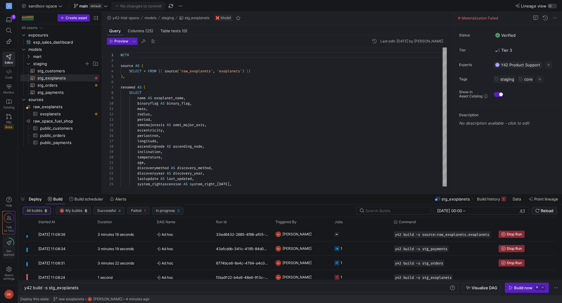
click at [10, 249] on div "Get started" at bounding box center [9, 247] width 10 height 19
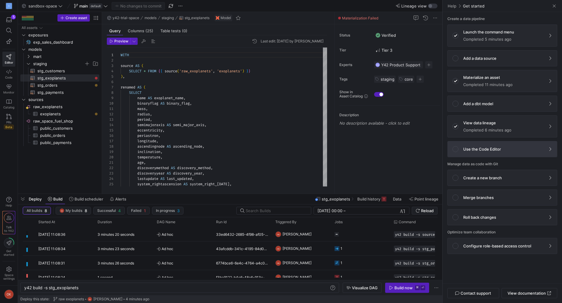
click at [520, 154] on span at bounding box center [501, 149] width 109 height 16
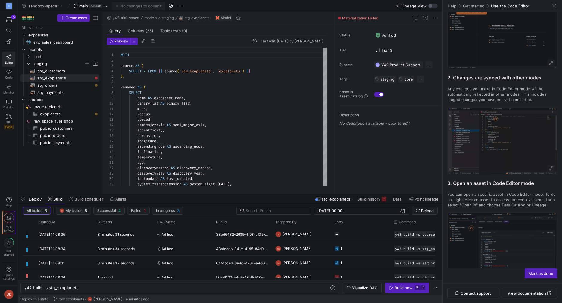
scroll to position [93, 0]
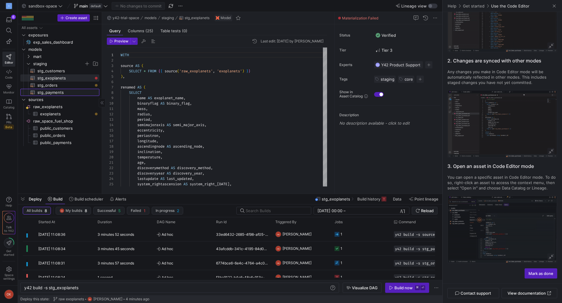
click at [58, 92] on span "stg_payments​​​​​​​​​​" at bounding box center [64, 92] width 55 height 7
type textarea "WITH source AS ( SELECT * FROM {{ source('raw_space_fuel_shop', 'public_payment…"
type textarea "y42 build -s stg_payments"
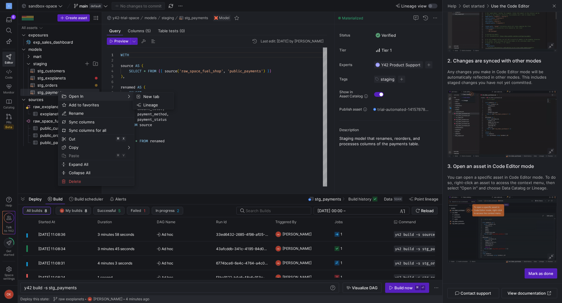
click at [80, 100] on span "Open In" at bounding box center [90, 96] width 49 height 8
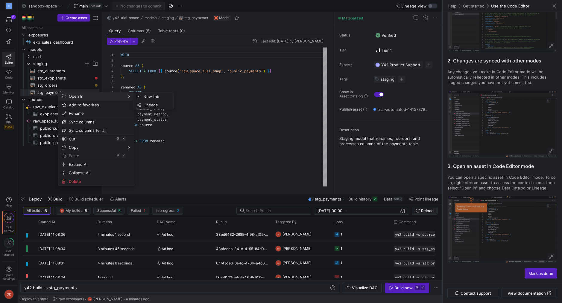
click at [104, 96] on span "Open In" at bounding box center [90, 96] width 49 height 8
click at [148, 103] on span "Lineage" at bounding box center [155, 105] width 28 height 8
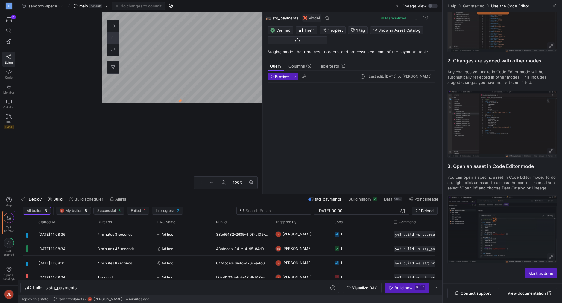
scroll to position [54, 0]
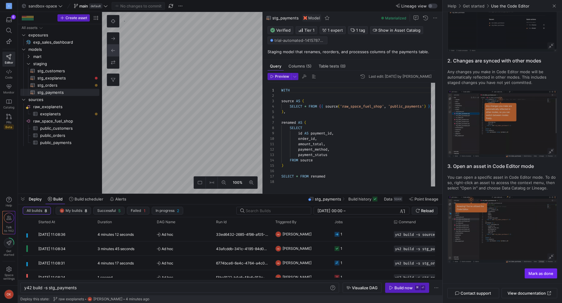
click at [538, 273] on span "Mark as done" at bounding box center [540, 273] width 25 height 5
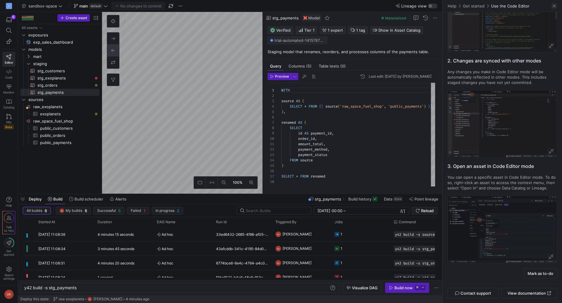
click at [554, 6] on span at bounding box center [554, 6] width 6 height 6
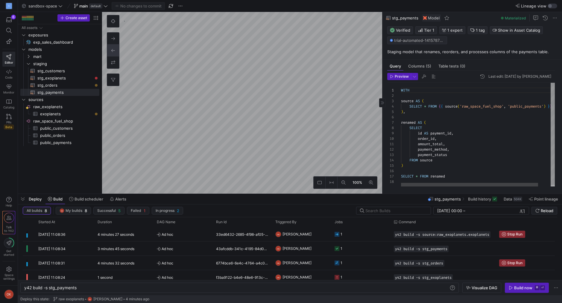
scroll to position [0, 43]
click at [443, 145] on div "WITH source AS ( SELECT * FROM { { source ( 'raw_space_fuel_shop' , 'public_pay…" at bounding box center [485, 135] width 168 height 105
click at [482, 157] on div "WITH source AS ( SELECT * FROM { { source ( 'raw_space_fuel_shop' , 'public_pay…" at bounding box center [485, 135] width 168 height 105
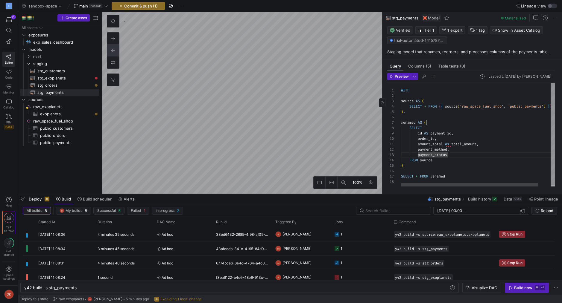
click at [449, 143] on div "WITH source AS ( SELECT * FROM { { source ( 'raw_space_fuel_shop' , 'public_pay…" at bounding box center [485, 135] width 168 height 105
click at [465, 118] on div "WITH source AS ( SELECT * FROM { { source ( 'raw_space_fuel_shop' , 'public_pay…" at bounding box center [485, 135] width 168 height 105
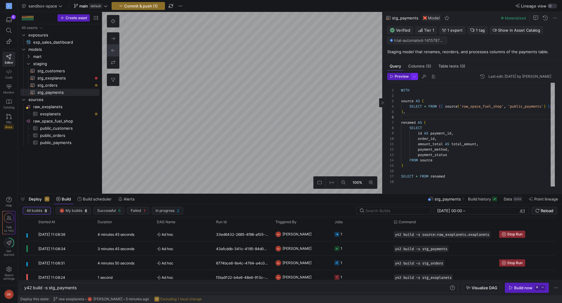
type textarea "WITH source AS ( SELECT * FROM {{ source('raw_space_fuel_shop', 'public_payment…"
click at [412, 75] on span "button" at bounding box center [414, 76] width 7 height 7
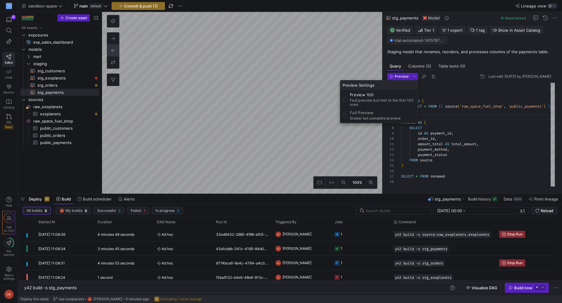
click at [412, 76] on div at bounding box center [281, 151] width 562 height 303
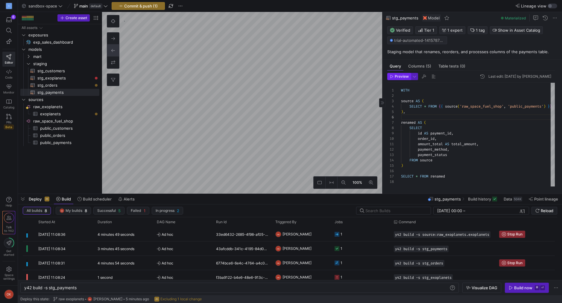
click at [405, 77] on span "Preview" at bounding box center [402, 76] width 14 height 4
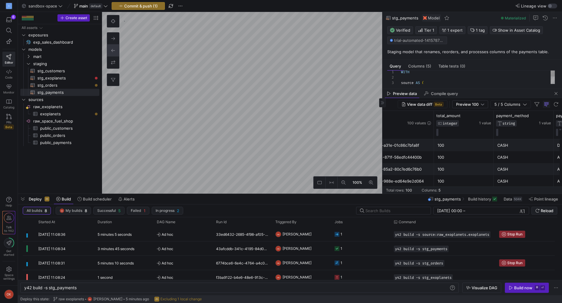
scroll to position [16, 0]
click at [151, 6] on span "Commit & push (1)" at bounding box center [141, 6] width 34 height 5
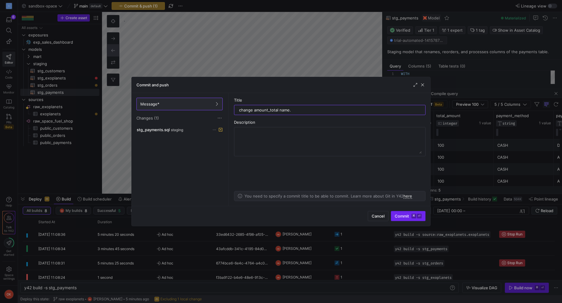
type input "change amount_total name."
click at [402, 219] on span "submit" at bounding box center [408, 216] width 34 height 10
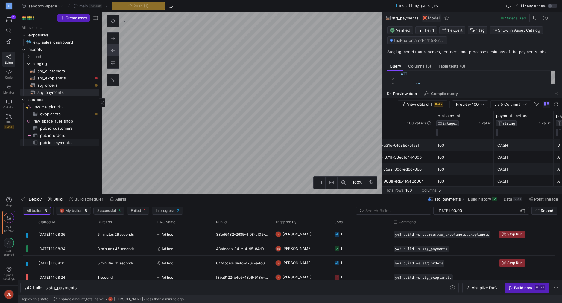
click at [68, 140] on span "public_payments​​​​​​​​​" at bounding box center [66, 142] width 52 height 7
type textarea "y42 build -s source:raw_space_fuel_shop.public_payments"
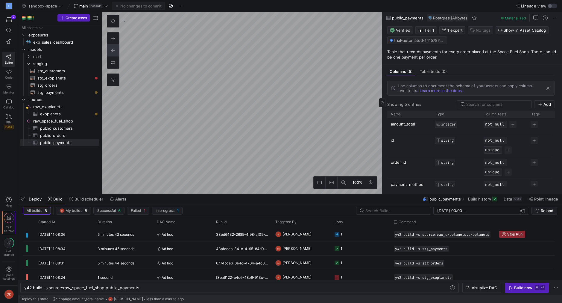
click at [448, 125] on span "INTEGER" at bounding box center [448, 124] width 15 height 4
click at [448, 125] on div at bounding box center [281, 151] width 562 height 303
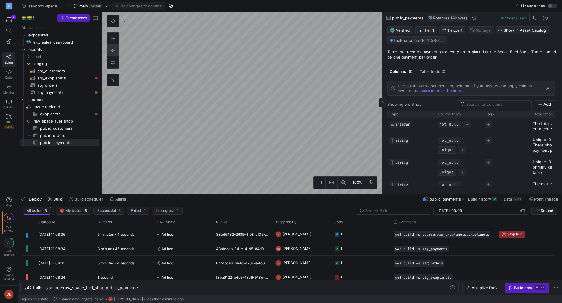
scroll to position [0, 83]
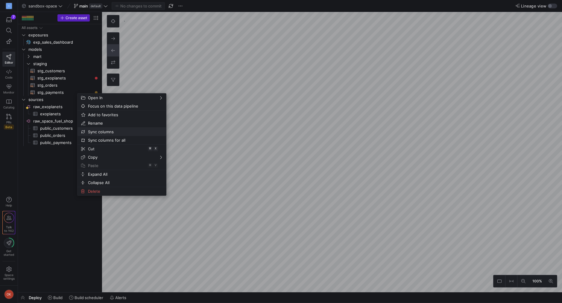
click at [103, 130] on span "Sync columns" at bounding box center [117, 132] width 62 height 8
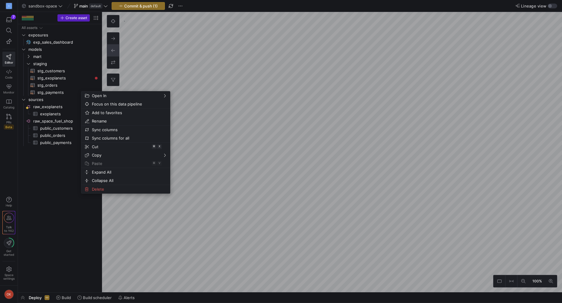
click at [50, 232] on div "All assets exposures exp_sales_dashboard​​​​​ models mart staging sources raw_e…" at bounding box center [59, 157] width 79 height 266
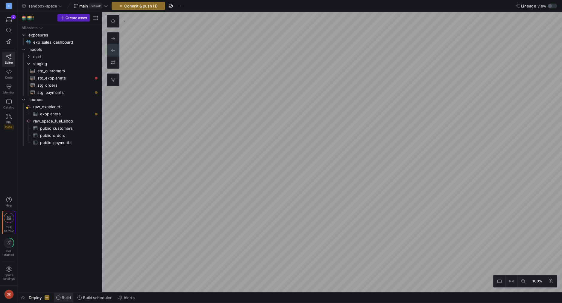
click at [69, 299] on span "Build" at bounding box center [66, 298] width 9 height 5
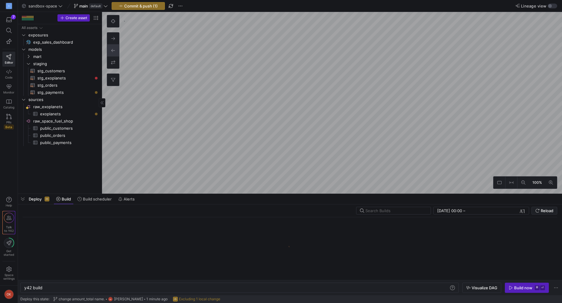
scroll to position [0, 18]
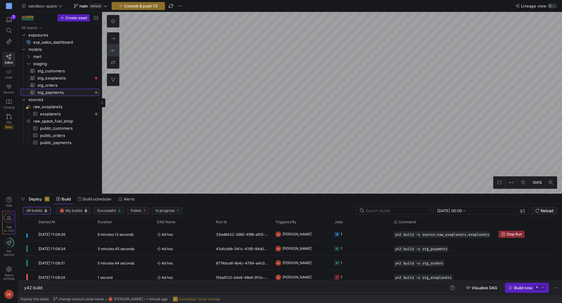
click at [59, 94] on span "stg_payments​​​​​​​​​​" at bounding box center [64, 92] width 55 height 7
type textarea "y42 build -s stg_payments"
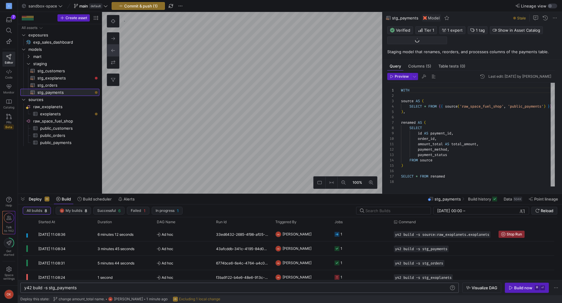
scroll to position [54, 0]
click at [557, 288] on span at bounding box center [555, 287] width 7 height 7
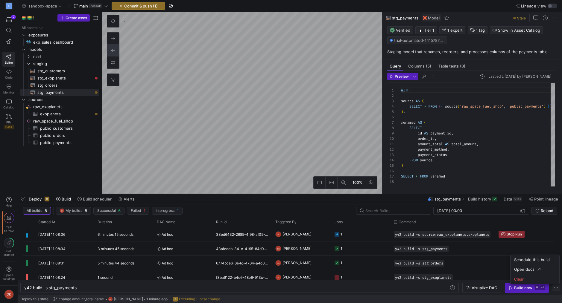
click at [557, 288] on div at bounding box center [281, 151] width 562 height 303
click at [514, 289] on div "Build now" at bounding box center [523, 288] width 18 height 5
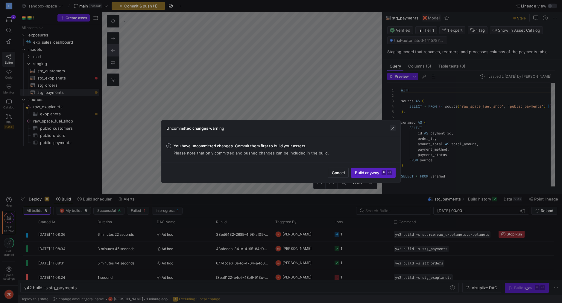
click at [391, 127] on span "button" at bounding box center [392, 128] width 6 height 6
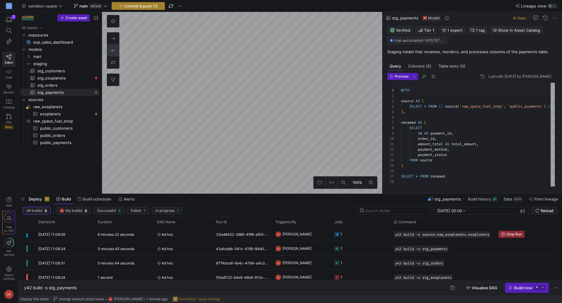
click at [143, 6] on span "Commit & push (1)" at bounding box center [141, 6] width 34 height 5
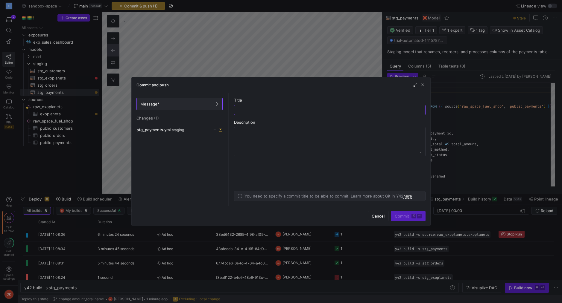
scroll to position [54, 0]
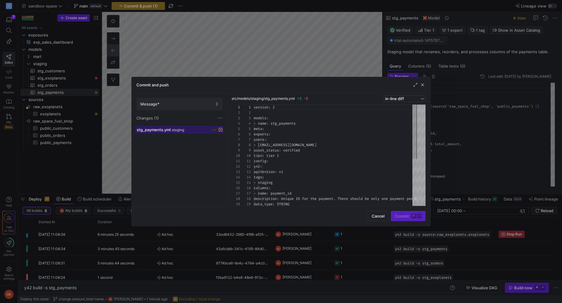
click at [182, 128] on div "stg_payments.yml staging" at bounding box center [173, 129] width 72 height 5
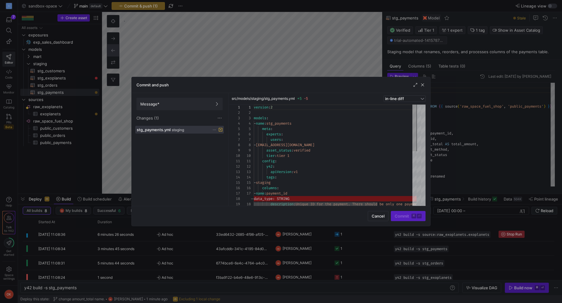
click at [176, 121] on div "Changes (1)" at bounding box center [179, 118] width 86 height 6
click at [153, 119] on span "Changes (1)" at bounding box center [147, 118] width 22 height 5
click at [215, 129] on icon at bounding box center [214, 130] width 4 height 4
click at [224, 146] on span "Discard" at bounding box center [223, 146] width 14 height 5
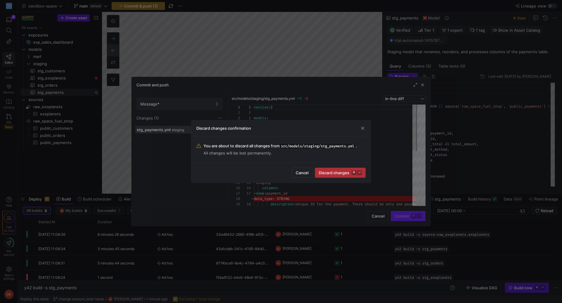
click at [341, 173] on span "Discard changes ⌘ ⏎" at bounding box center [340, 173] width 43 height 5
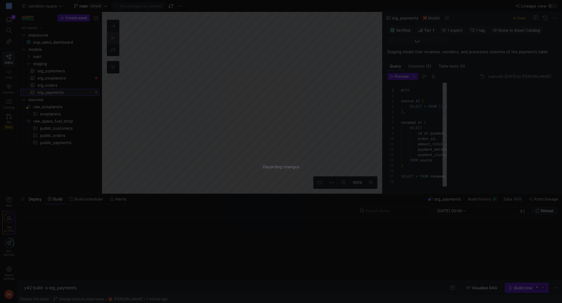
scroll to position [54, 0]
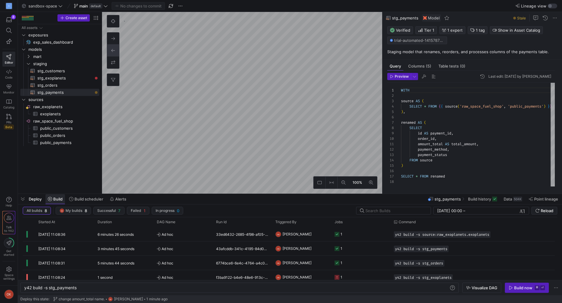
click at [51, 199] on icon at bounding box center [50, 199] width 4 height 4
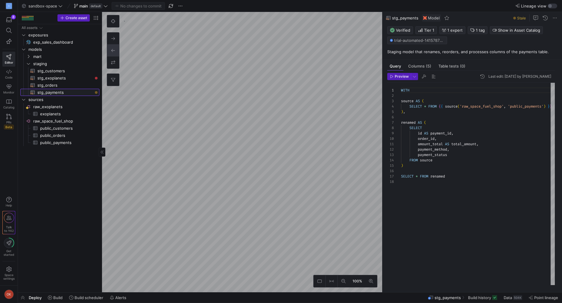
click at [50, 94] on span "stg_payments​​​​​​​​​​" at bounding box center [64, 92] width 55 height 7
click at [56, 298] on span "Build" at bounding box center [57, 298] width 9 height 5
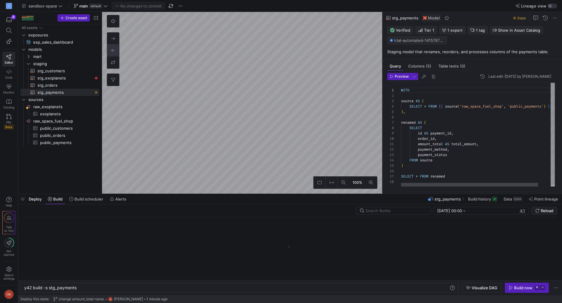
scroll to position [0, 52]
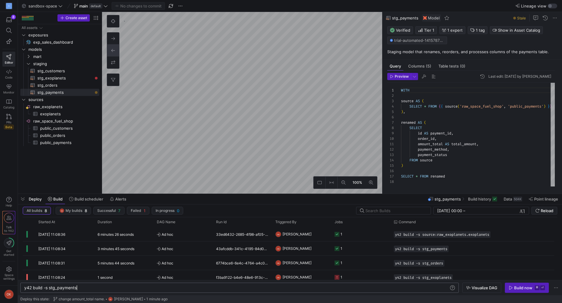
click at [153, 289] on div "y42 build -s stg_payments" at bounding box center [236, 288] width 424 height 5
click at [520, 289] on div "Build now" at bounding box center [523, 288] width 18 height 5
type textarea "WITH stg_orders AS ( SELECT * FROM {{ ref('stg_orders') }} ), stg_payments AS (…"
type textarea "y42 build -s mrt_revenue_by_payment_method"
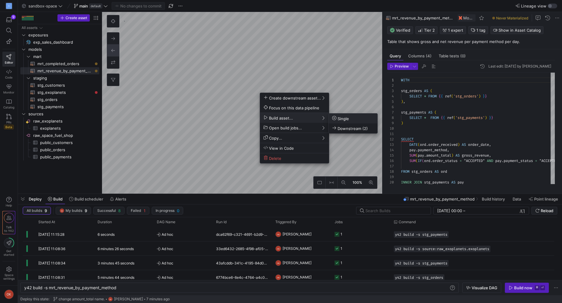
click at [343, 118] on span "Single" at bounding box center [340, 118] width 17 height 5
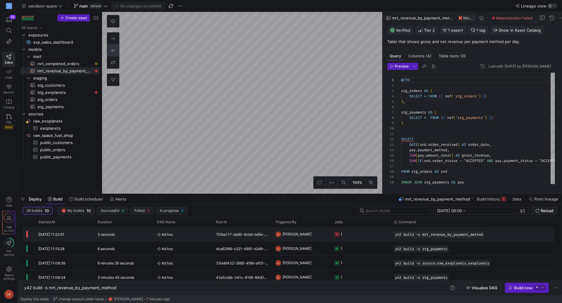
click at [337, 235] on icon "Press SPACE to select this row." at bounding box center [336, 234] width 5 height 5
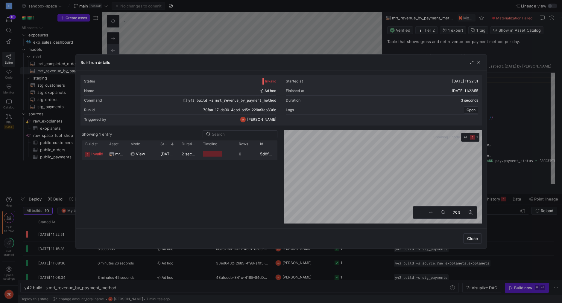
click at [233, 157] on div at bounding box center [217, 154] width 36 height 12
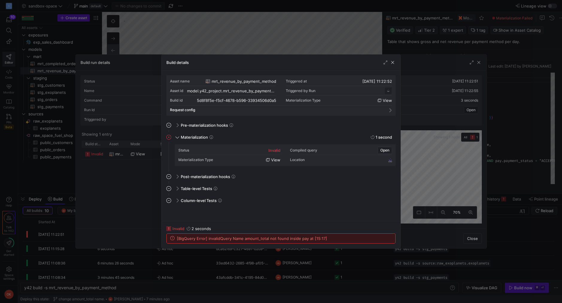
scroll to position [54, 0]
click at [393, 63] on span "button" at bounding box center [392, 63] width 6 height 6
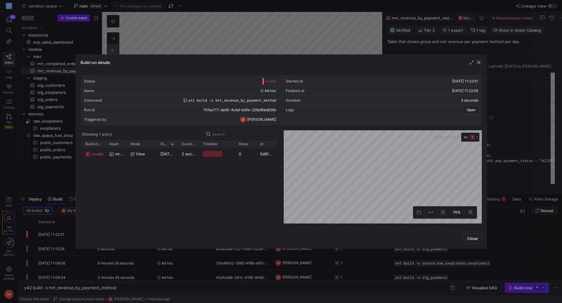
click at [477, 64] on span "button" at bounding box center [479, 63] width 6 height 6
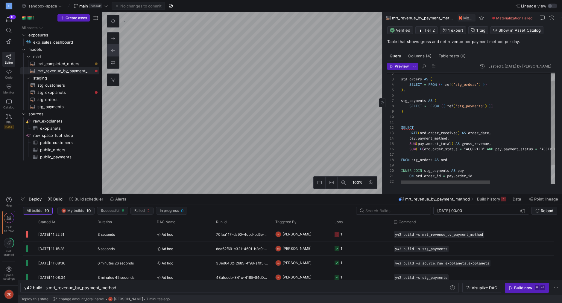
click at [441, 149] on div "stg_orders AS ( SELECT * FROM { { ref ( 'stg_orders' ) } } ) , stg_payments AS …" at bounding box center [530, 135] width 258 height 148
click at [450, 136] on div "stg_orders AS ( SELECT * FROM { { ref ( 'stg_orders' ) } } ) , stg_payments AS …" at bounding box center [530, 135] width 258 height 148
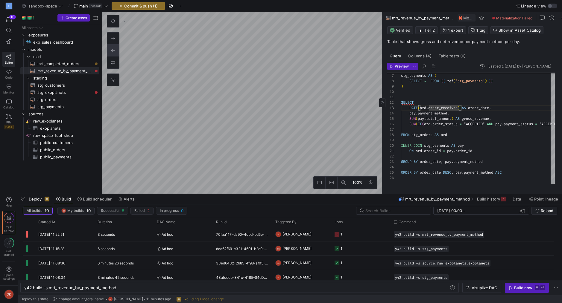
type textarea "SELECT DATE(ord.order_received) AS order_date, pay.payment_method, SUM(pay.tota…"
click at [152, 6] on span "Commit & push (1)" at bounding box center [141, 6] width 34 height 5
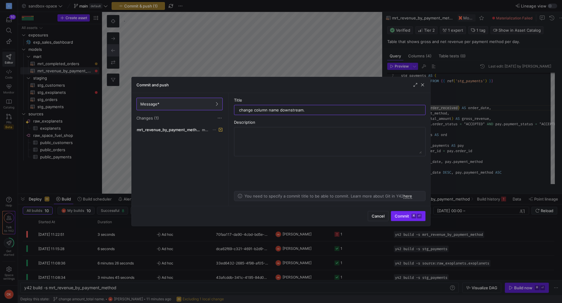
type input "change column name downstream."
click at [402, 214] on span "Commit ⌘ ⏎" at bounding box center [408, 216] width 27 height 5
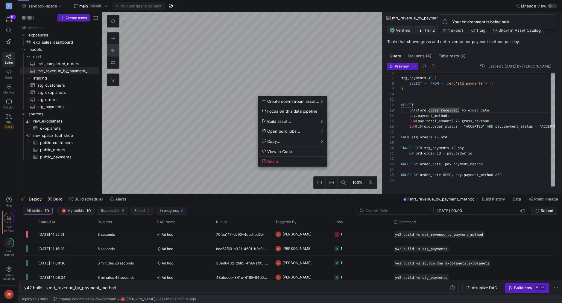
click at [242, 131] on div at bounding box center [281, 151] width 562 height 303
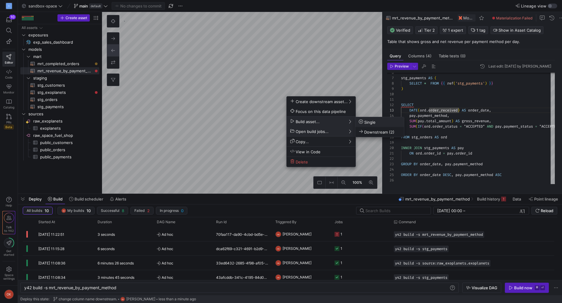
click at [366, 124] on span "Single" at bounding box center [367, 122] width 17 height 5
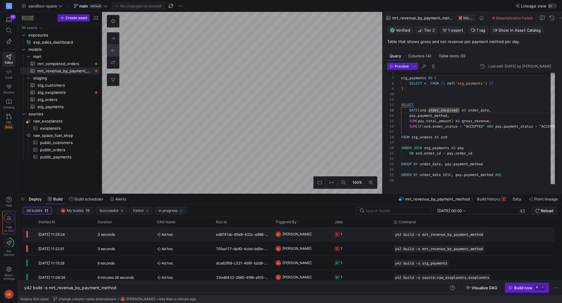
click at [326, 237] on y42-orchestration-triggered-by "OK Ofer Kulka" at bounding box center [301, 234] width 52 height 13
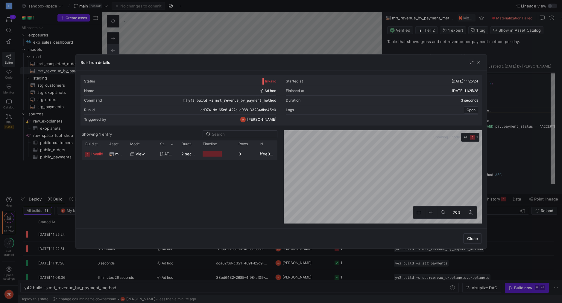
click at [225, 155] on y42-job-duration-timeline-cell-renderer at bounding box center [217, 153] width 29 height 11
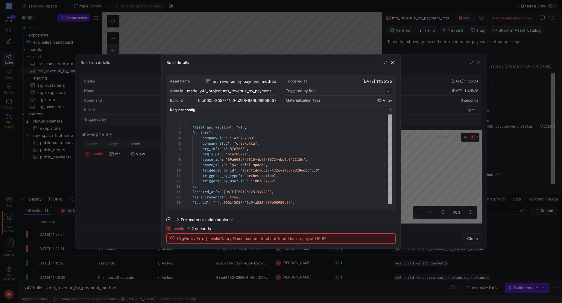
scroll to position [54, 0]
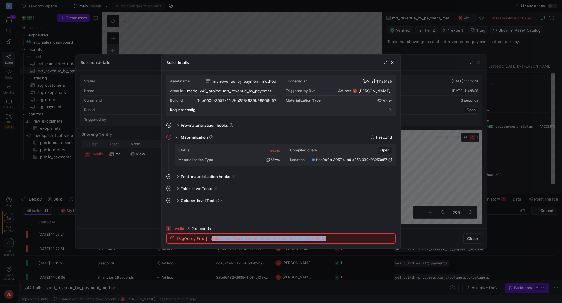
drag, startPoint x: 211, startPoint y: 239, endPoint x: 329, endPoint y: 235, distance: 118.6
click at [329, 235] on div "[BigQuery Error] invalidQuery Name amount_total not found inside pay at [16:87]" at bounding box center [281, 239] width 229 height 10
click at [391, 64] on span "button" at bounding box center [392, 63] width 6 height 6
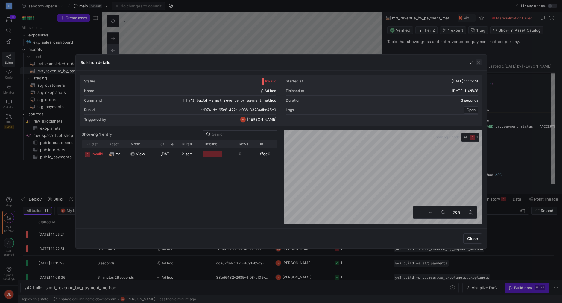
click at [477, 62] on span "button" at bounding box center [479, 63] width 6 height 6
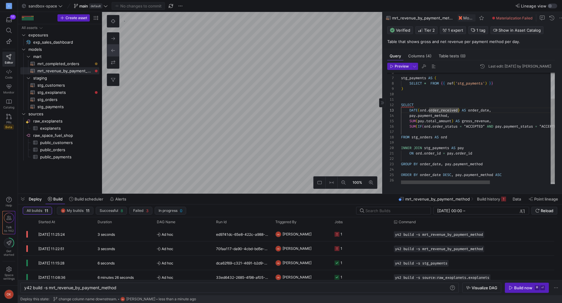
click at [436, 124] on div "stg_payments AS ( SELECT * FROM { { ref ( 'stg_payments' ) } } ) SELECT DATE ( …" at bounding box center [530, 112] width 258 height 148
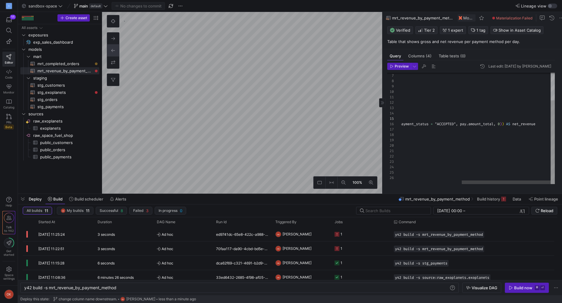
click at [485, 126] on div "stg_payments AS ( SELECT * FROM { { ref ( 'stg_payments' ) } } ) SELECT DATE ( …" at bounding box center [425, 110] width 258 height 148
type textarea "SELECT DATE(ord.order_received) AS order_date, pay.payment_method, SUM(pay.tota…"
click at [150, 8] on span "Commit & push (1)" at bounding box center [141, 6] width 34 height 5
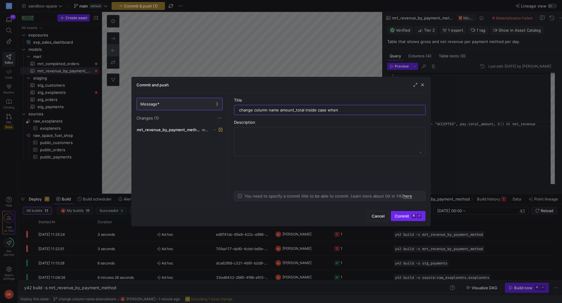
type input "change column name amount_total inside case when"
click at [405, 212] on span "submit" at bounding box center [408, 216] width 34 height 10
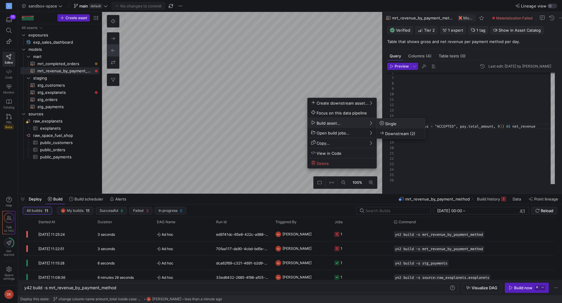
click at [386, 123] on span "Single" at bounding box center [388, 123] width 17 height 5
